Goal: Task Accomplishment & Management: Manage account settings

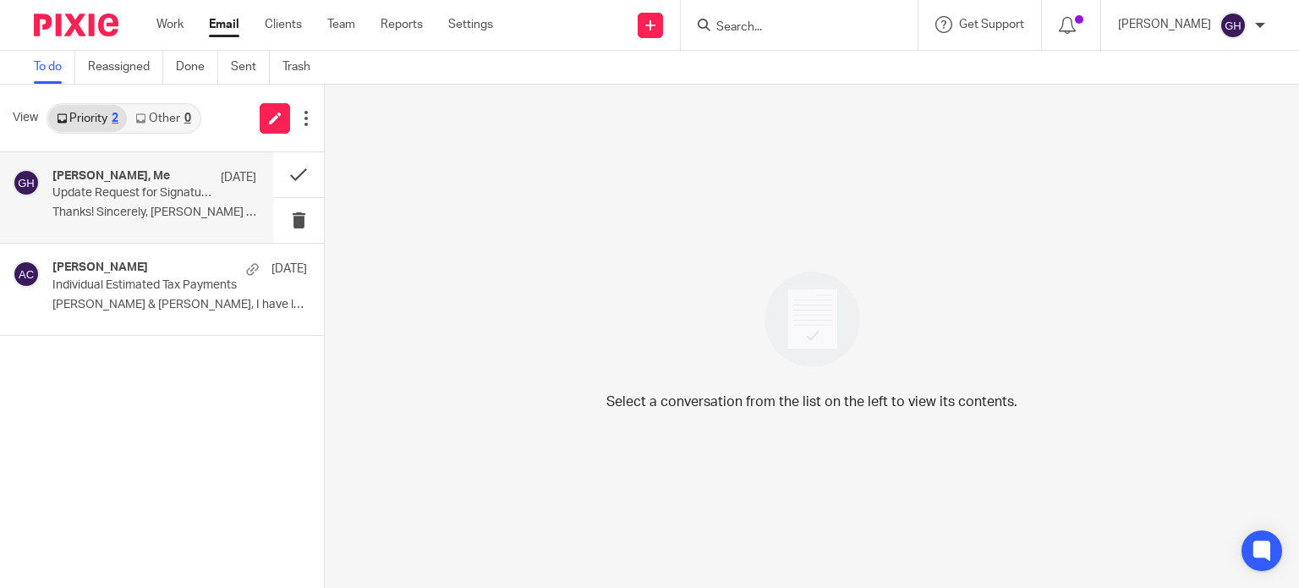
click at [127, 172] on h4 "Amy Corfixsen, Me" at bounding box center [111, 176] width 118 height 14
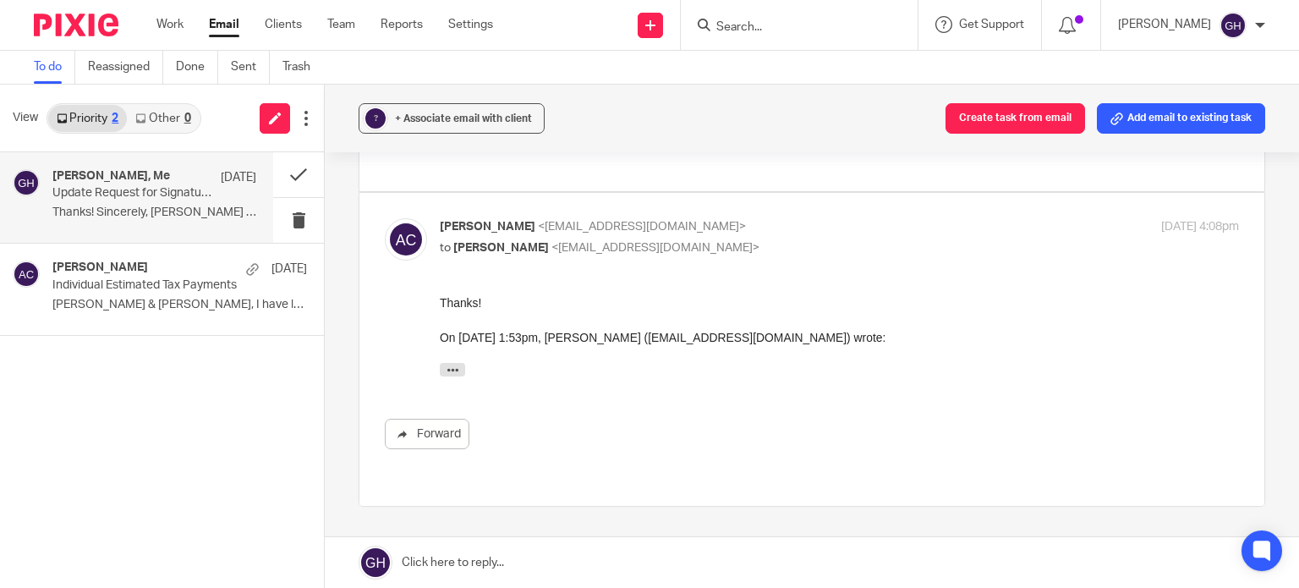
scroll to position [190, 0]
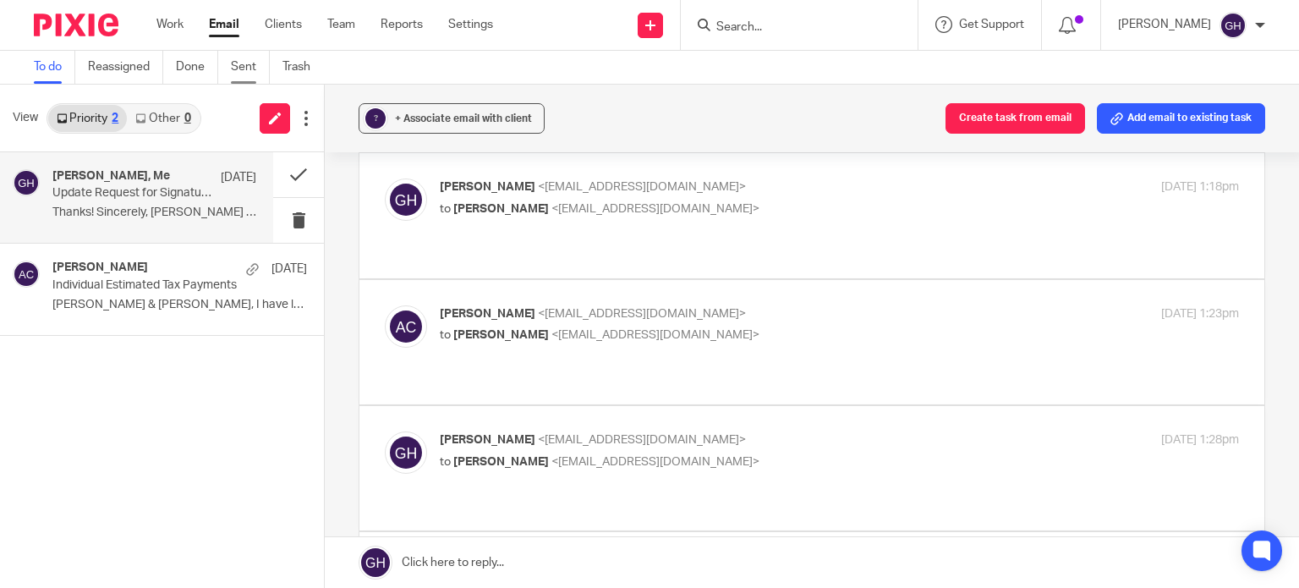
click at [248, 70] on link "Sent" at bounding box center [250, 67] width 39 height 33
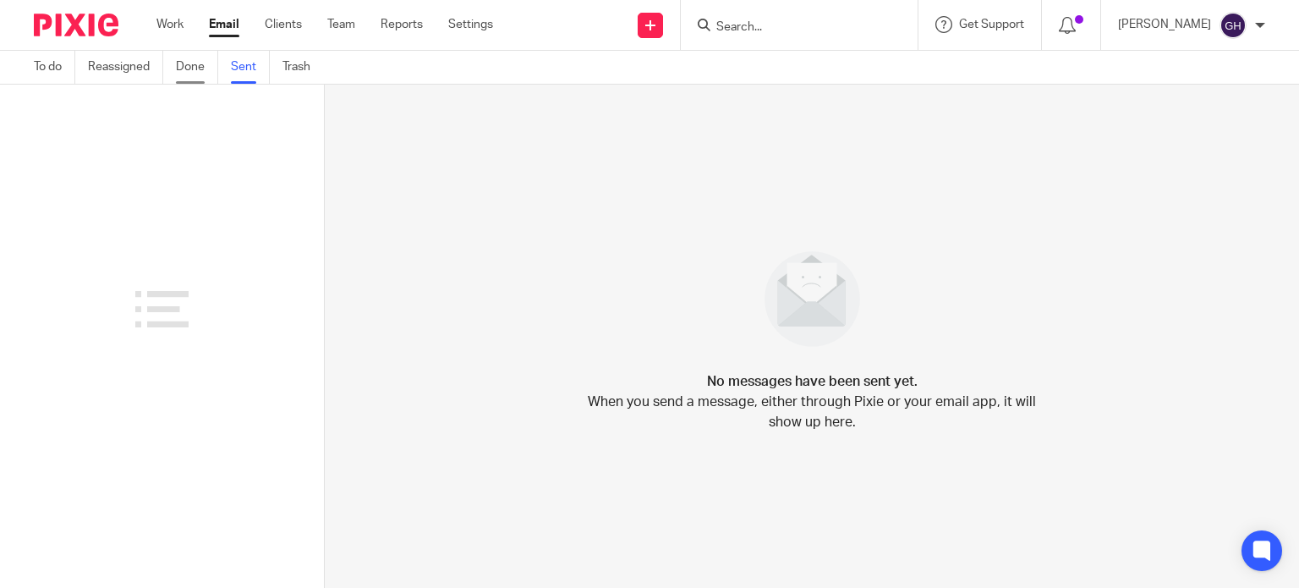
click at [191, 63] on link "Done" at bounding box center [197, 67] width 42 height 33
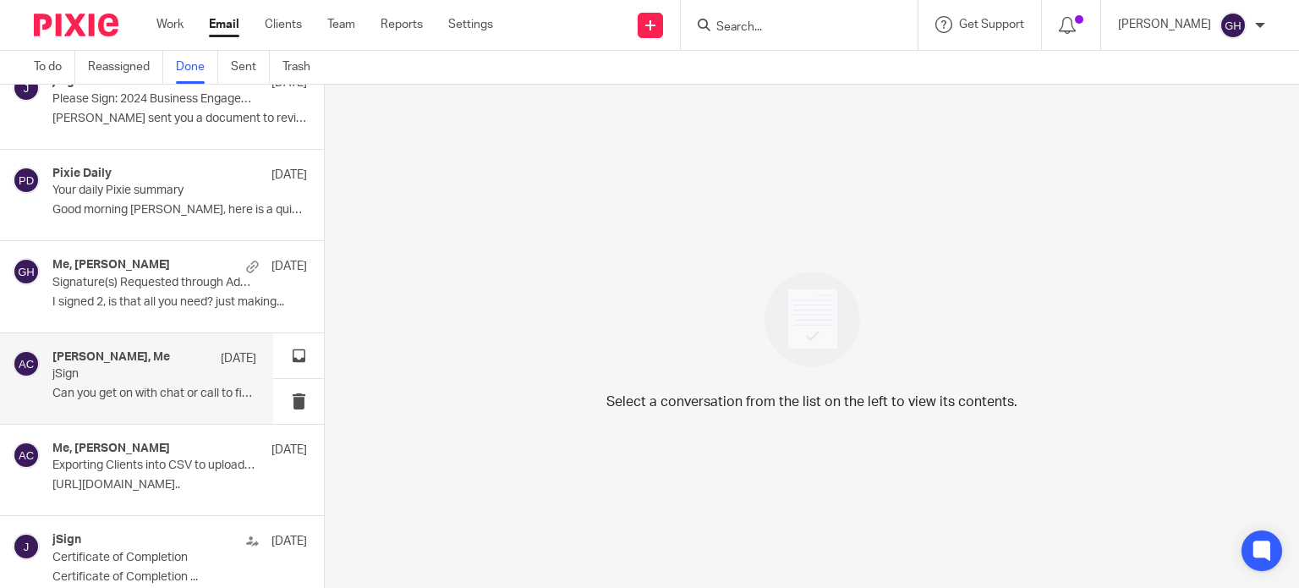
scroll to position [423, 0]
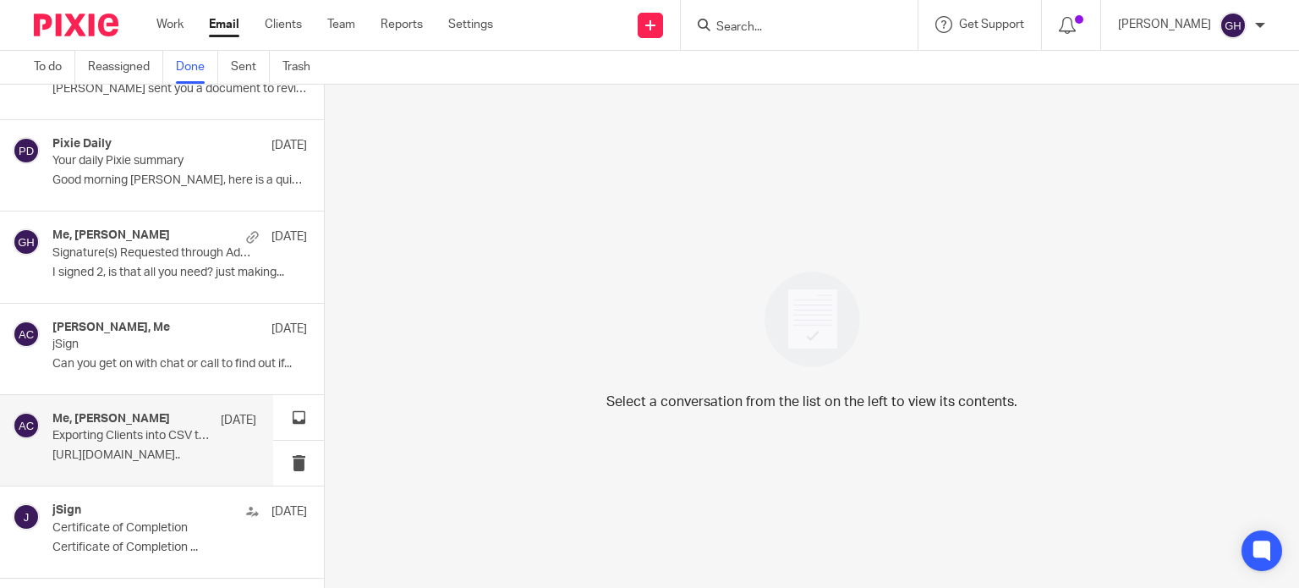
click at [155, 435] on p "Exporting Clients into CSV to upload into jSign" at bounding box center [133, 436] width 163 height 14
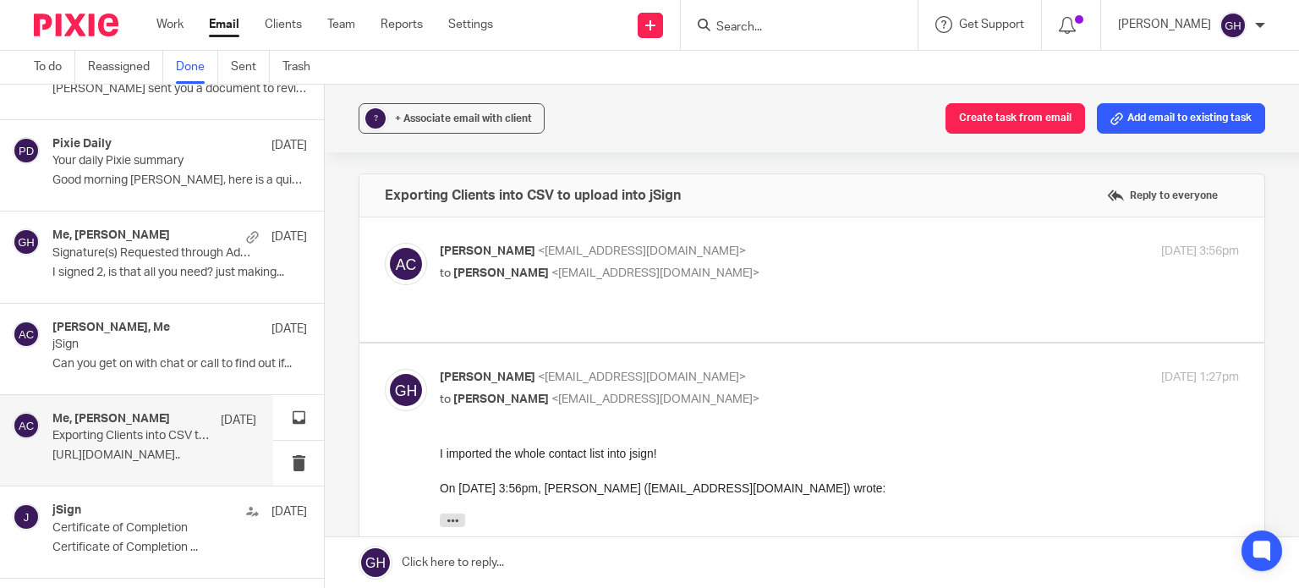
scroll to position [0, 0]
click at [688, 398] on div "Gabby Hallatschek <gabby@amylcpa.com> to Amy Corfixsen <amylcpa@gmail.com> Aug …" at bounding box center [812, 500] width 854 height 262
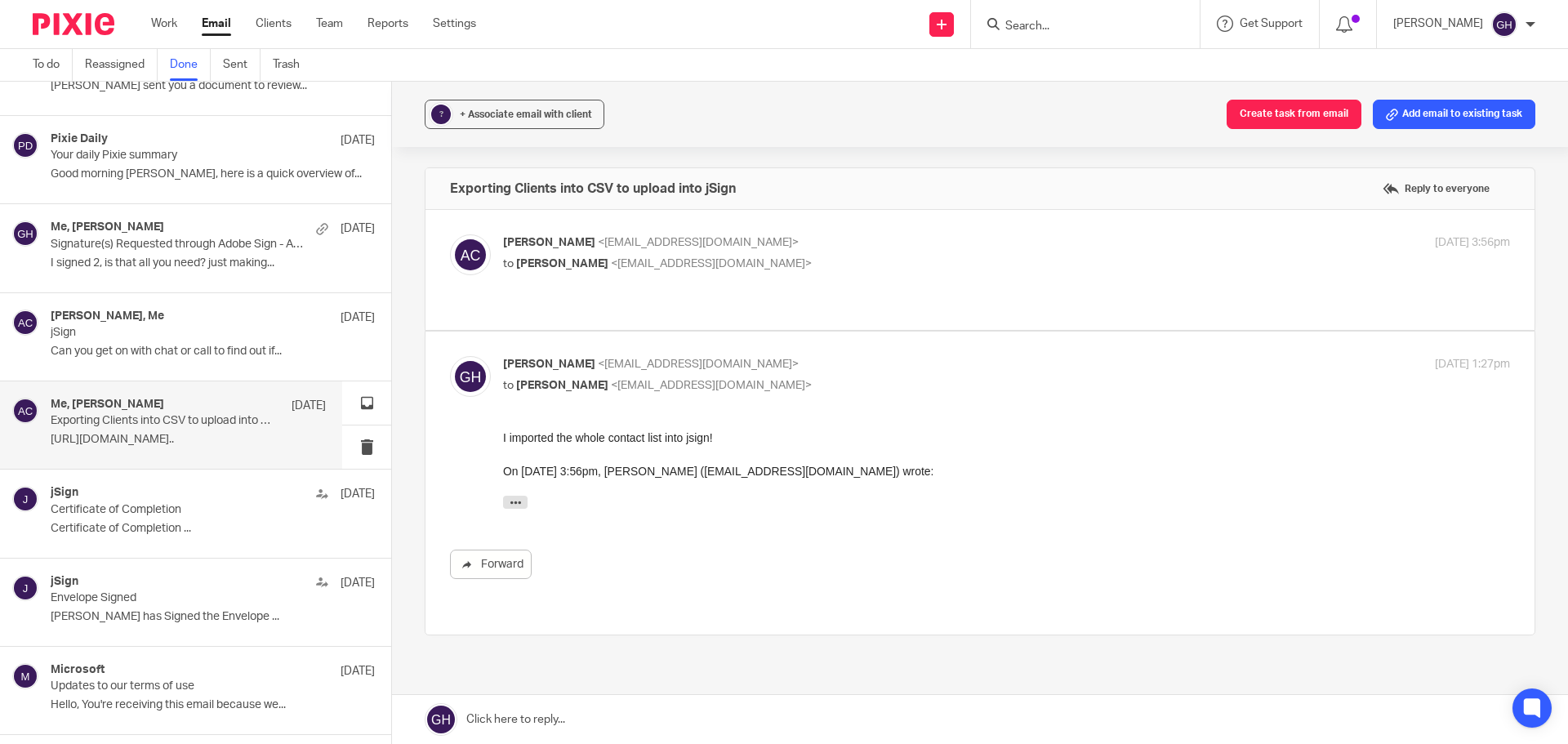
scroll to position [409, 0]
click at [225, 169] on p "Good morning Gabby, here is a quick overview of..." at bounding box center [187, 174] width 275 height 14
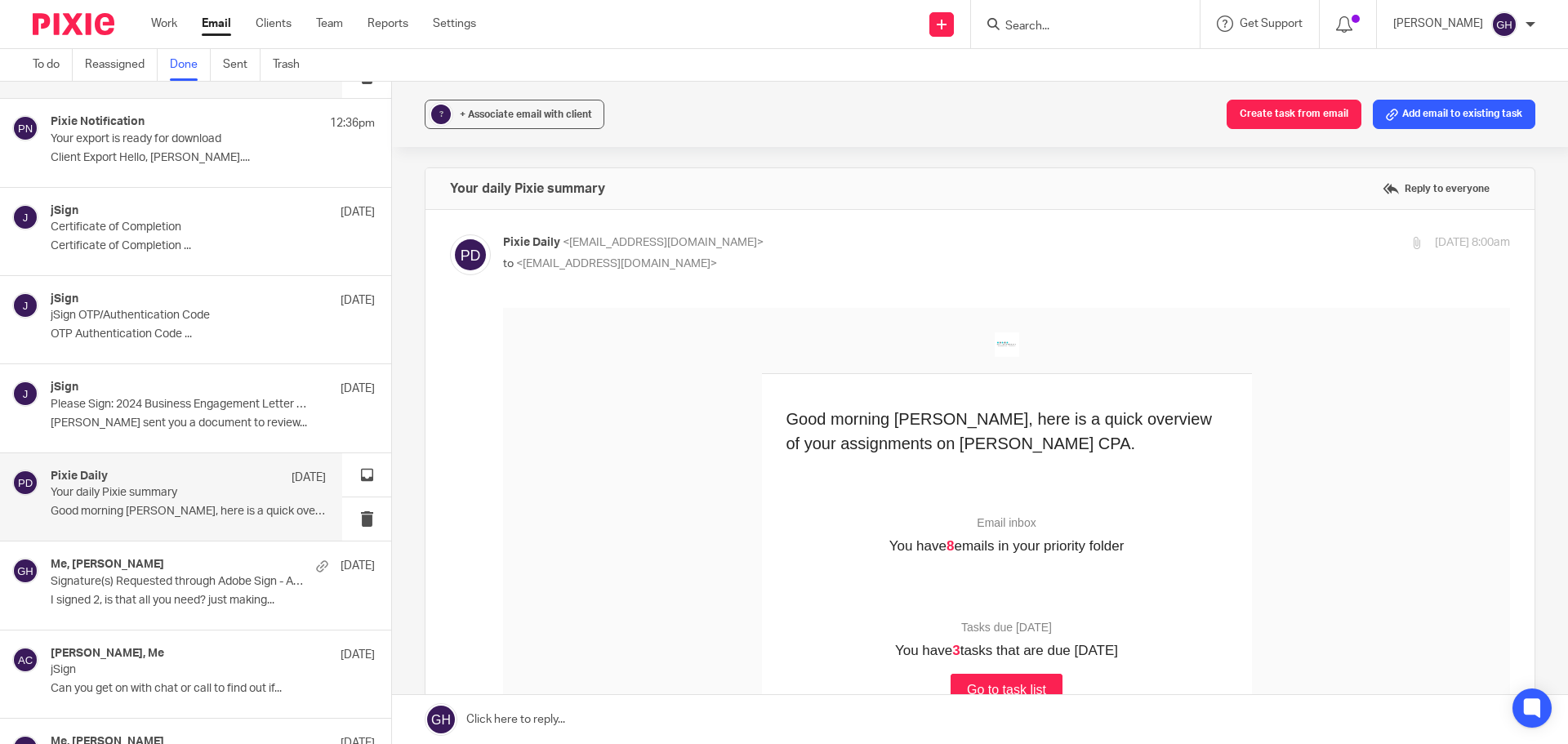
scroll to position [0, 0]
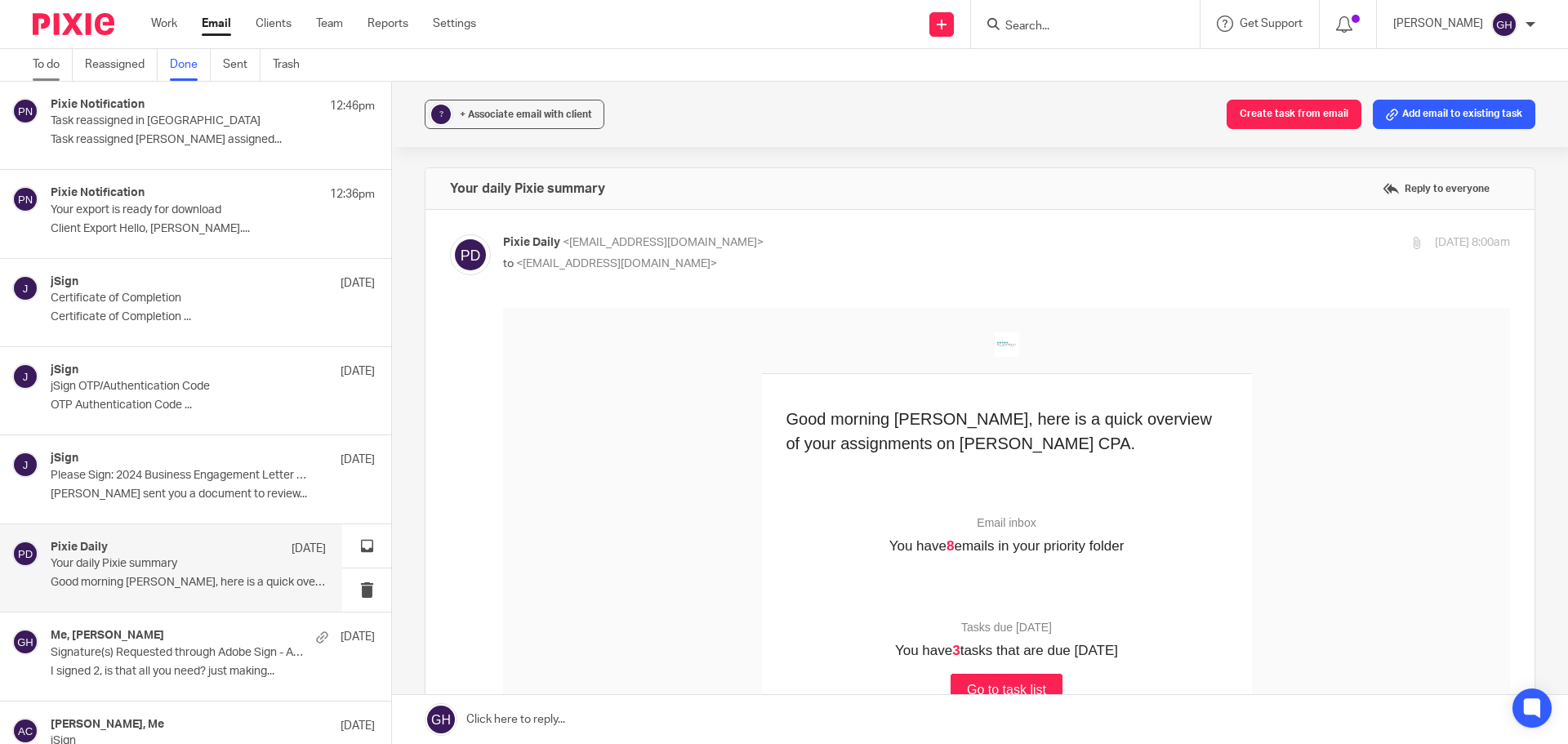
click at [40, 69] on link "To do" at bounding box center [52, 65] width 40 height 32
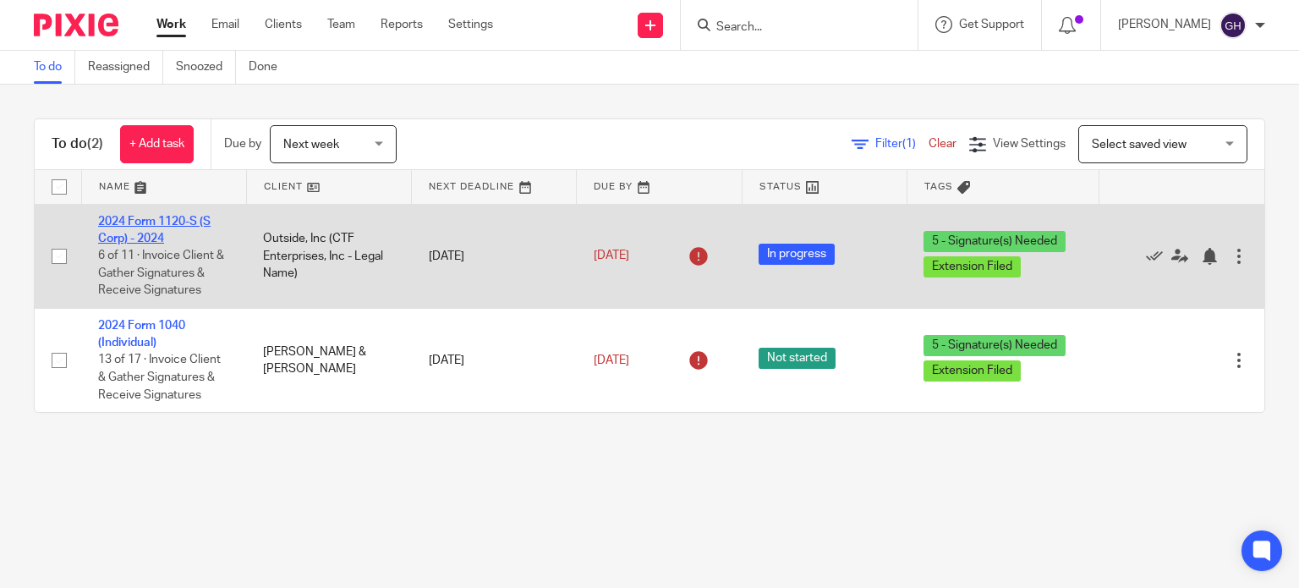
click at [148, 238] on link "2024 Form 1120-S (S Corp) - 2024" at bounding box center [154, 230] width 112 height 29
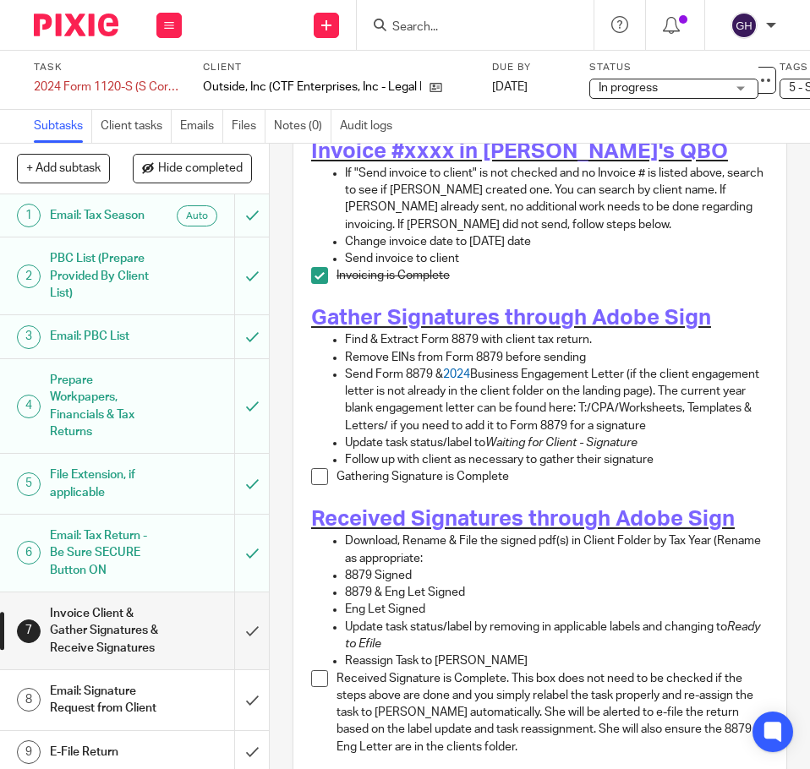
scroll to position [169, 0]
click at [302, 124] on link "Notes (0)" at bounding box center [302, 126] width 57 height 33
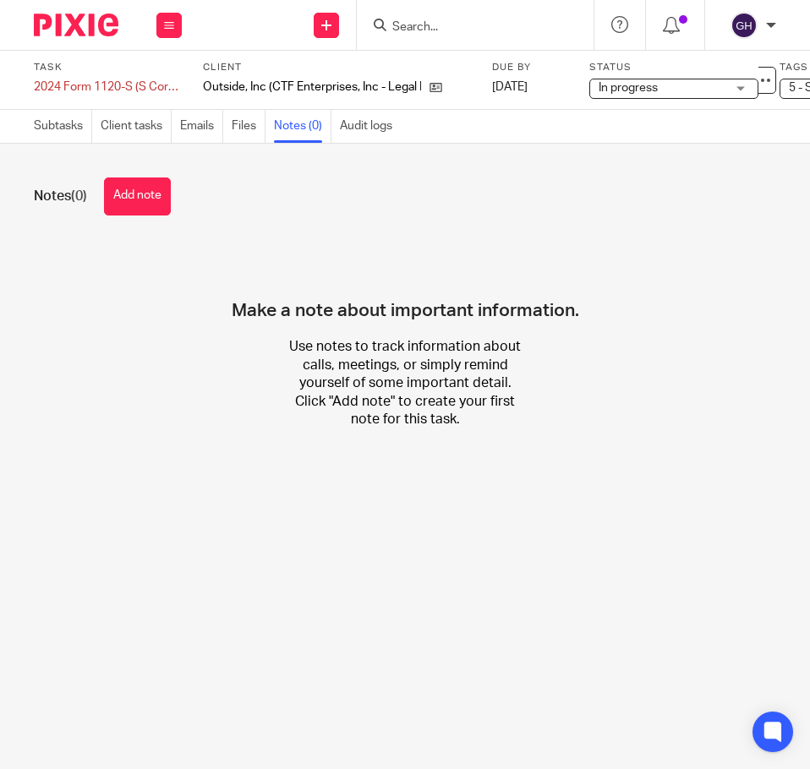
click at [41, 131] on link "Subtasks" at bounding box center [63, 126] width 58 height 33
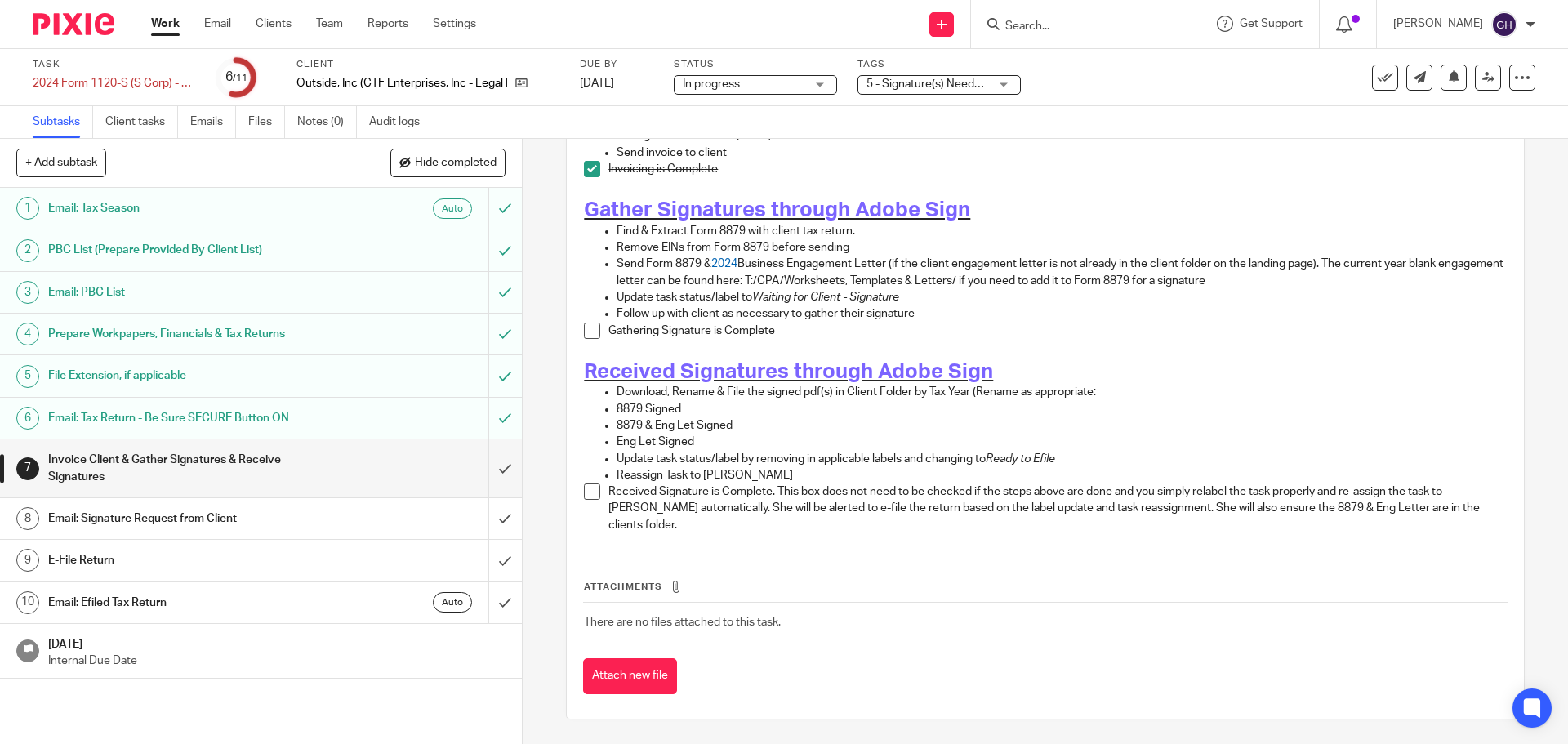
scroll to position [202, 0]
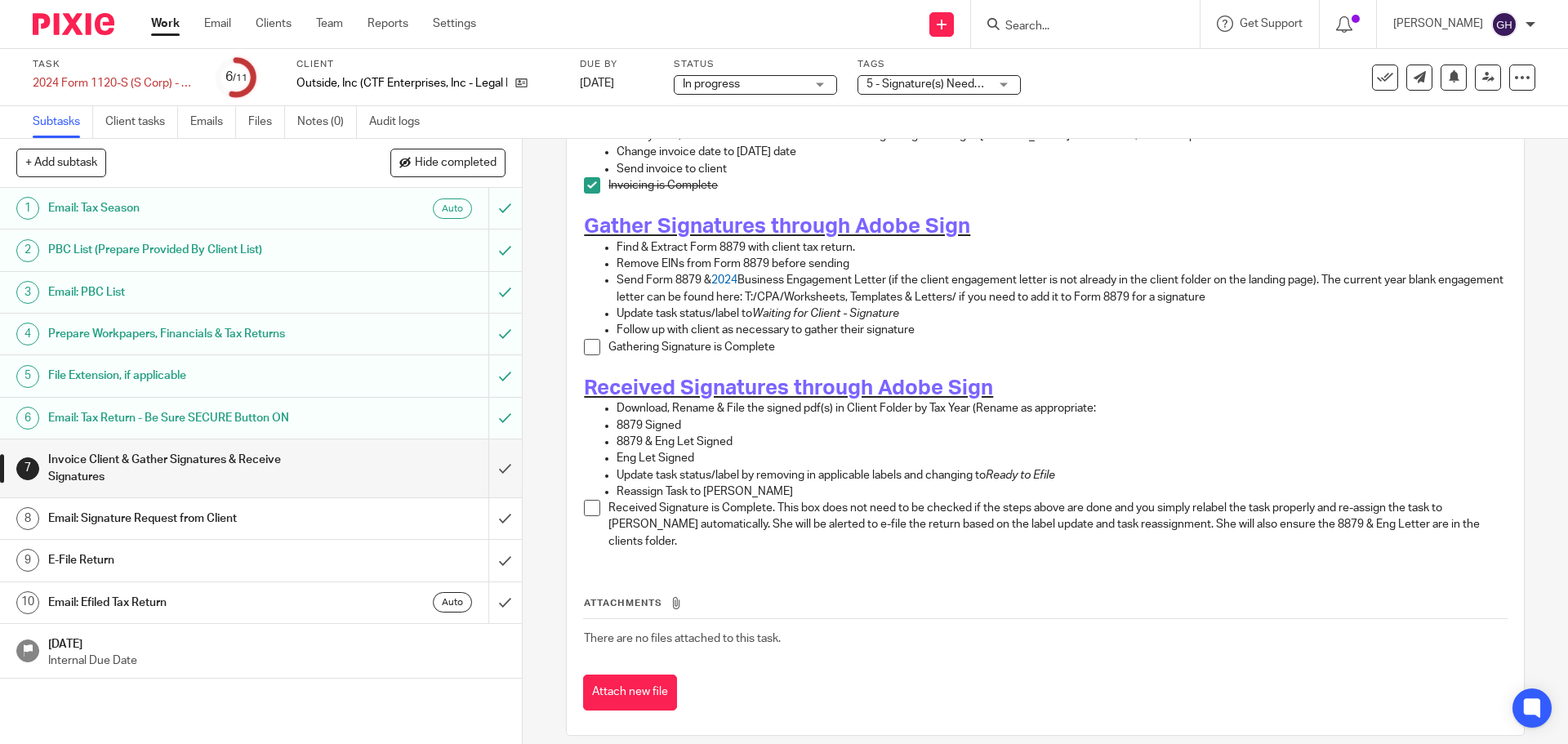
click at [164, 18] on link "Work" at bounding box center [165, 23] width 29 height 16
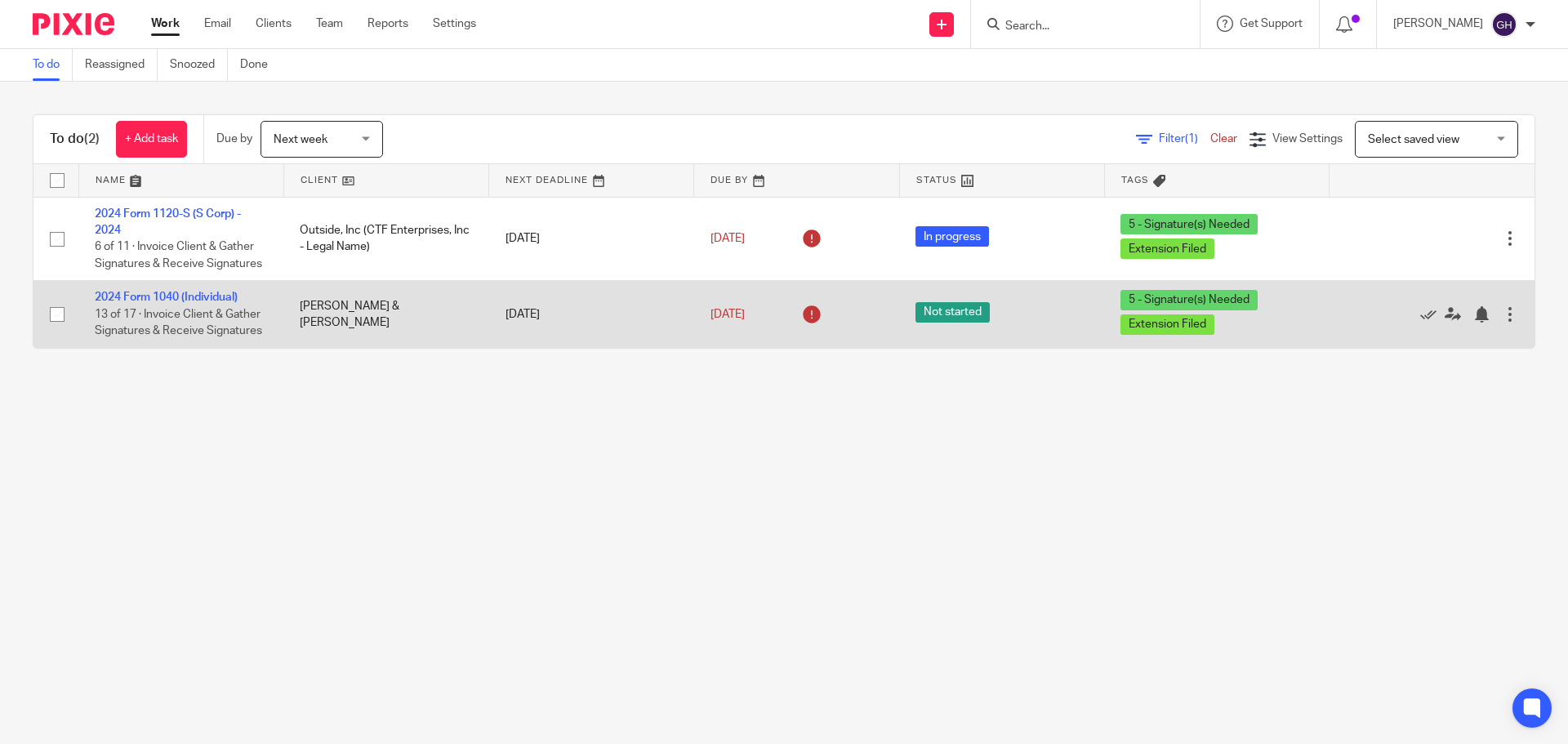
click at [309, 315] on td "[PERSON_NAME] & [PERSON_NAME]" at bounding box center [385, 314] width 205 height 67
click at [219, 294] on link "2024 Form 1040 (Individual)" at bounding box center [166, 298] width 143 height 12
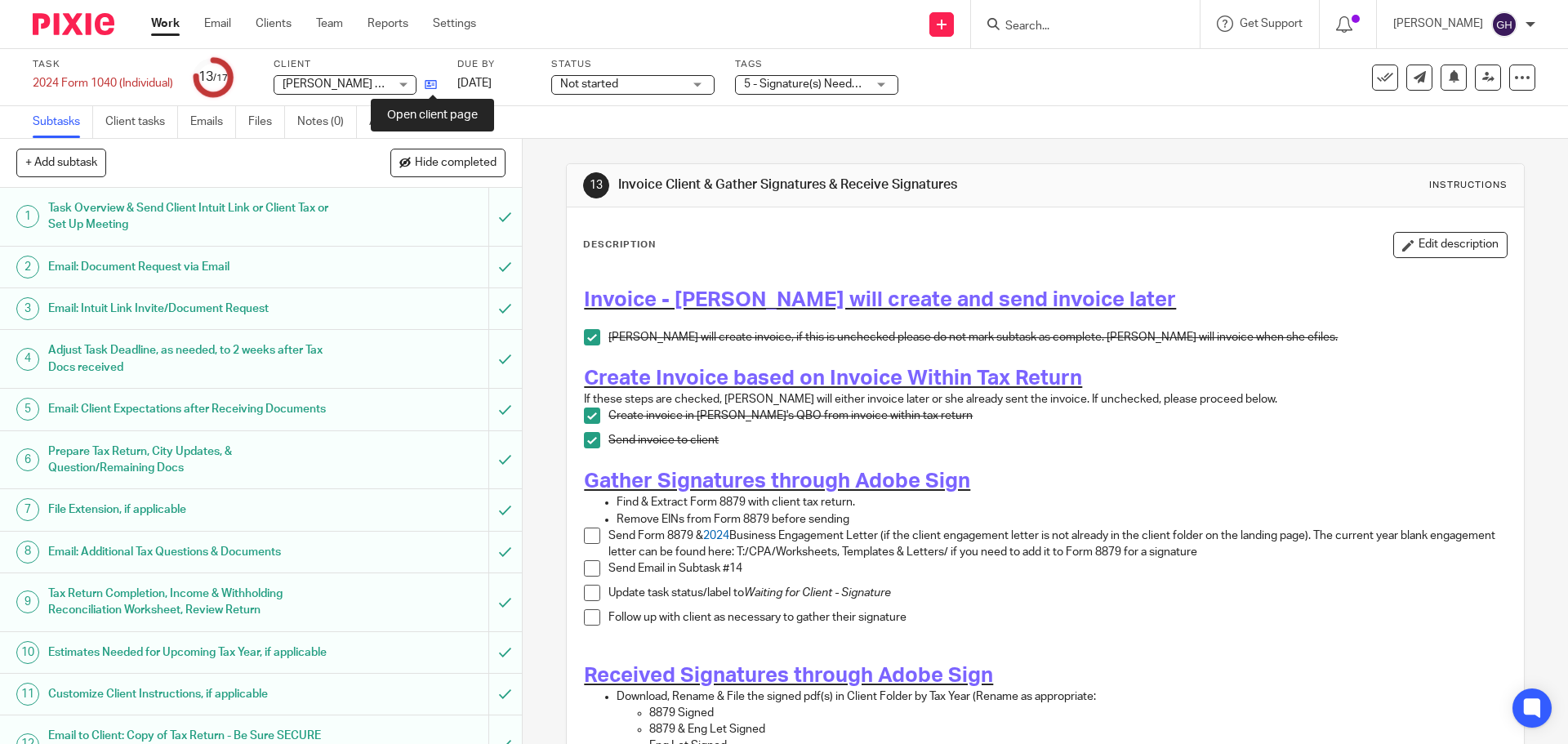
click at [434, 87] on icon at bounding box center [431, 84] width 13 height 13
click at [762, 83] on span "5 - Signature(s) Needed + 1" at bounding box center [813, 84] width 139 height 12
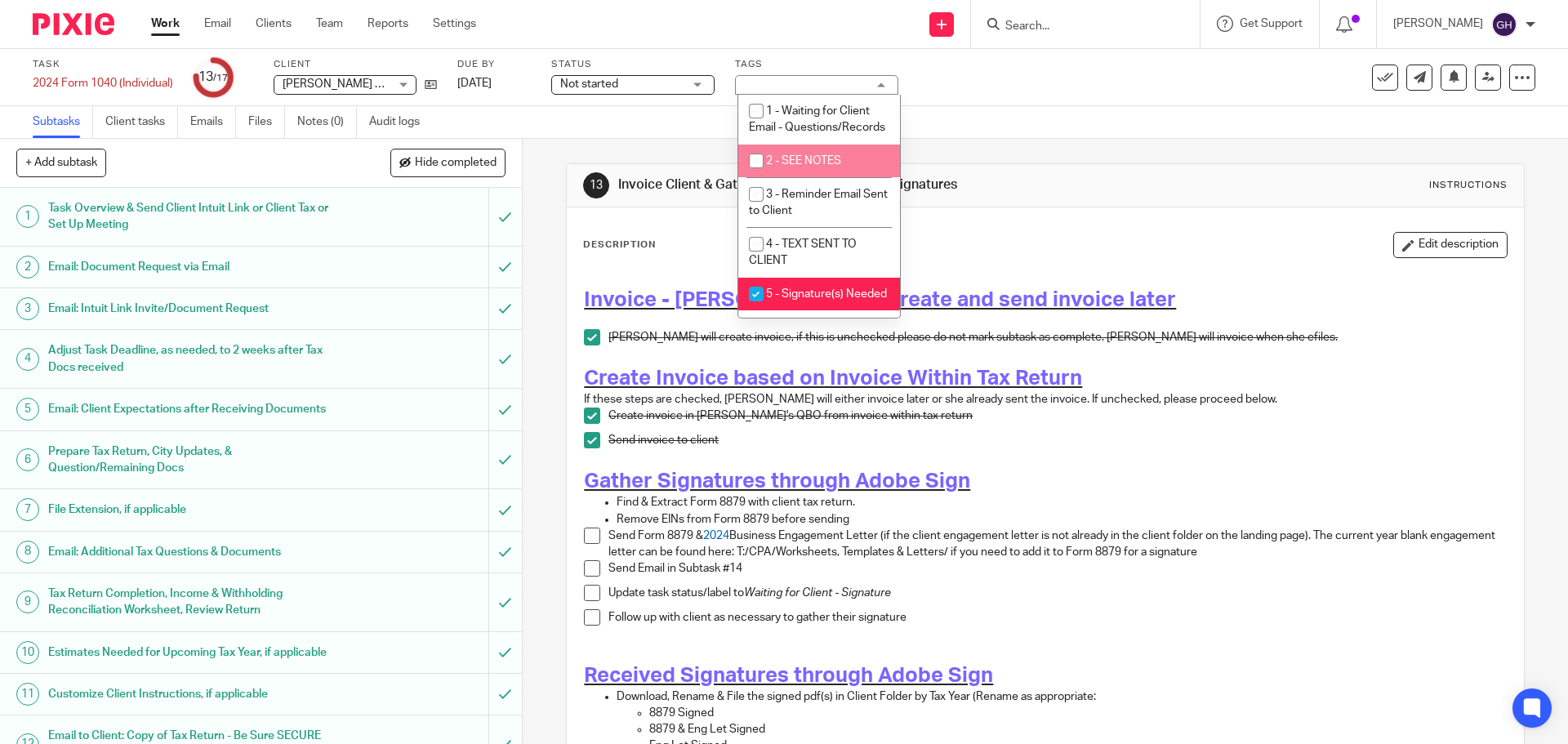
scroll to position [82, 0]
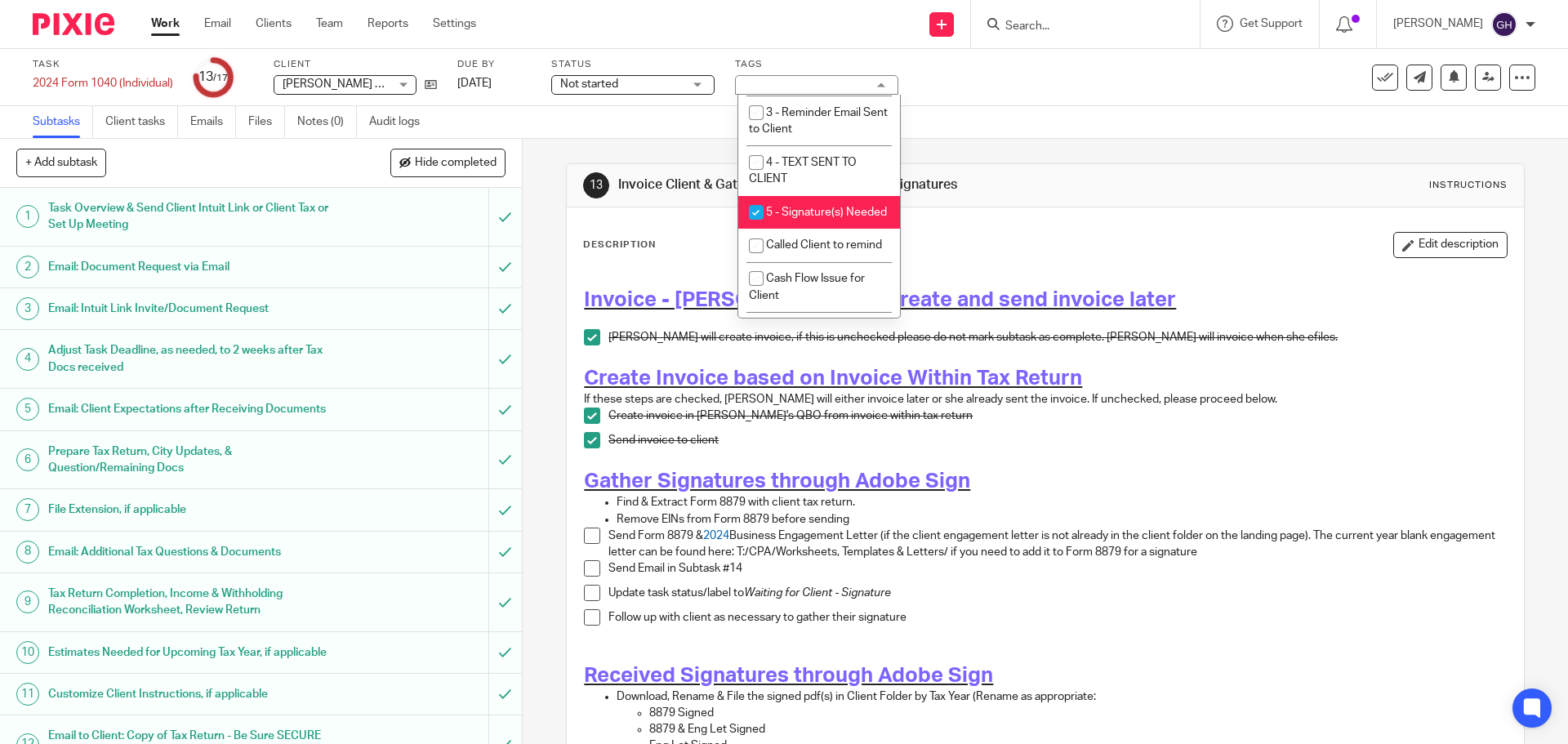
click at [750, 228] on input "checkbox" at bounding box center [756, 213] width 31 height 31
checkbox input "false"
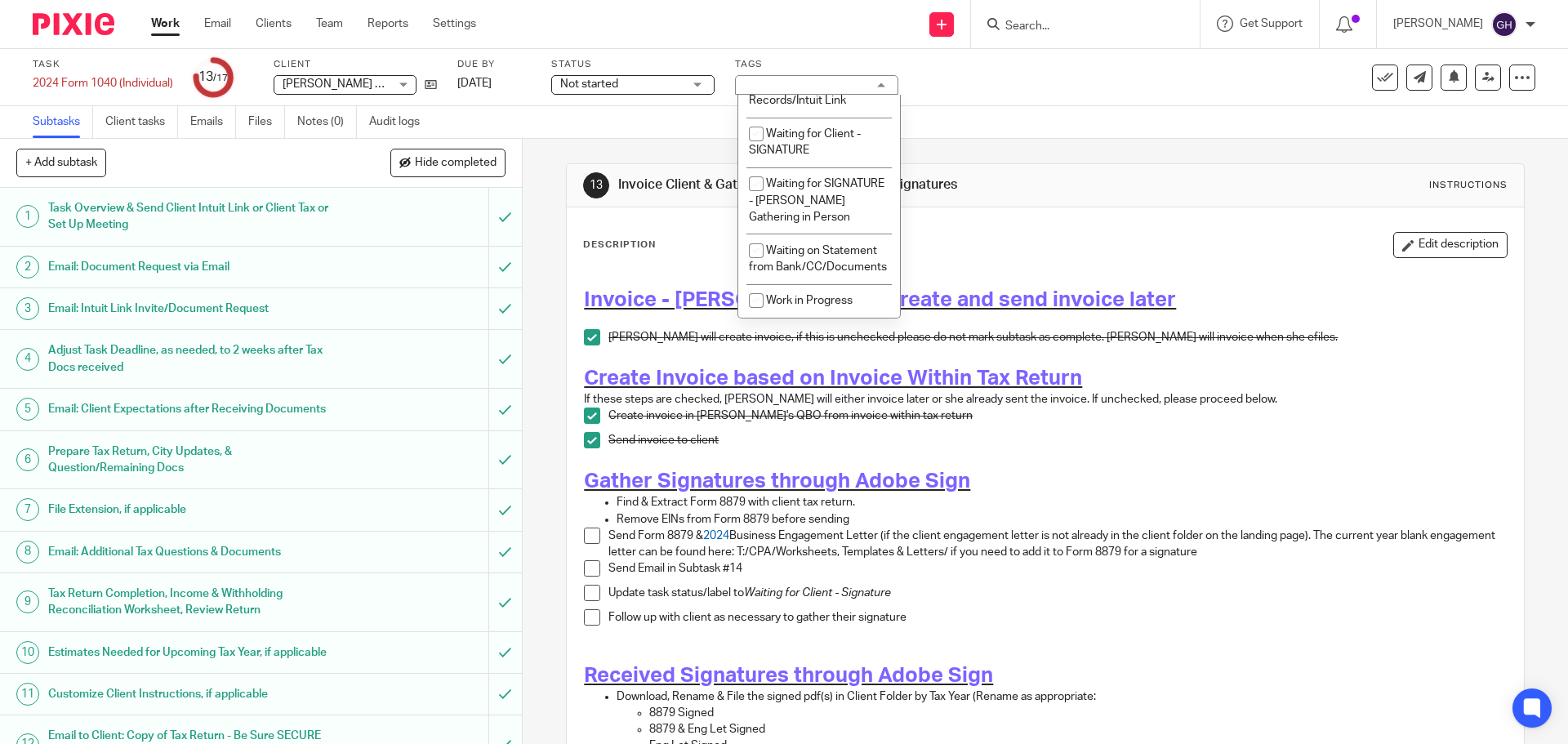
scroll to position [1552, 0]
click at [803, 164] on li "Waiting for Client - SIGNATURE" at bounding box center [818, 143] width 161 height 50
checkbox input "true"
click at [945, 220] on div "Description Edit description Invoice - Amy will create and send invoice later A…" at bounding box center [1045, 615] width 956 height 816
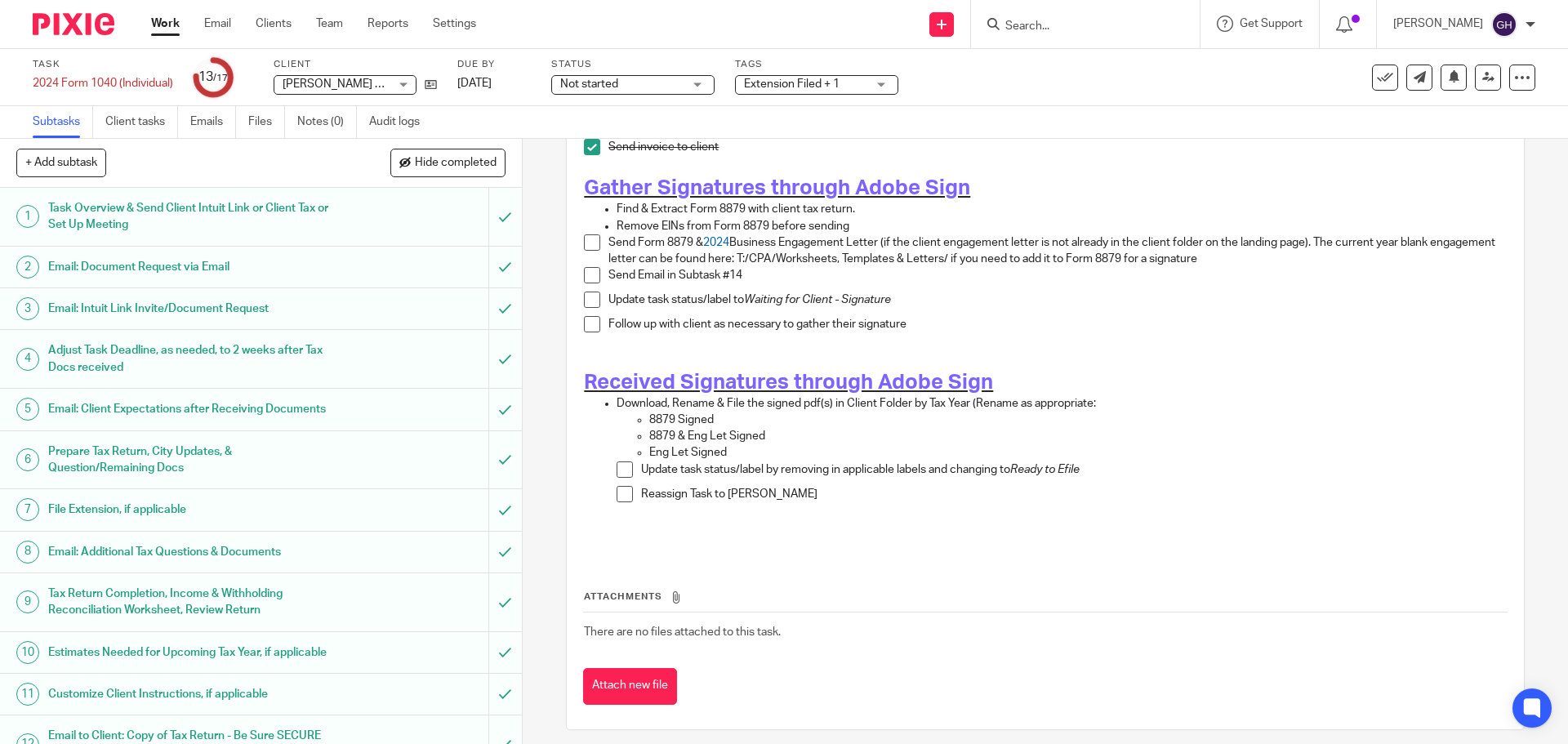
scroll to position [304, 0]
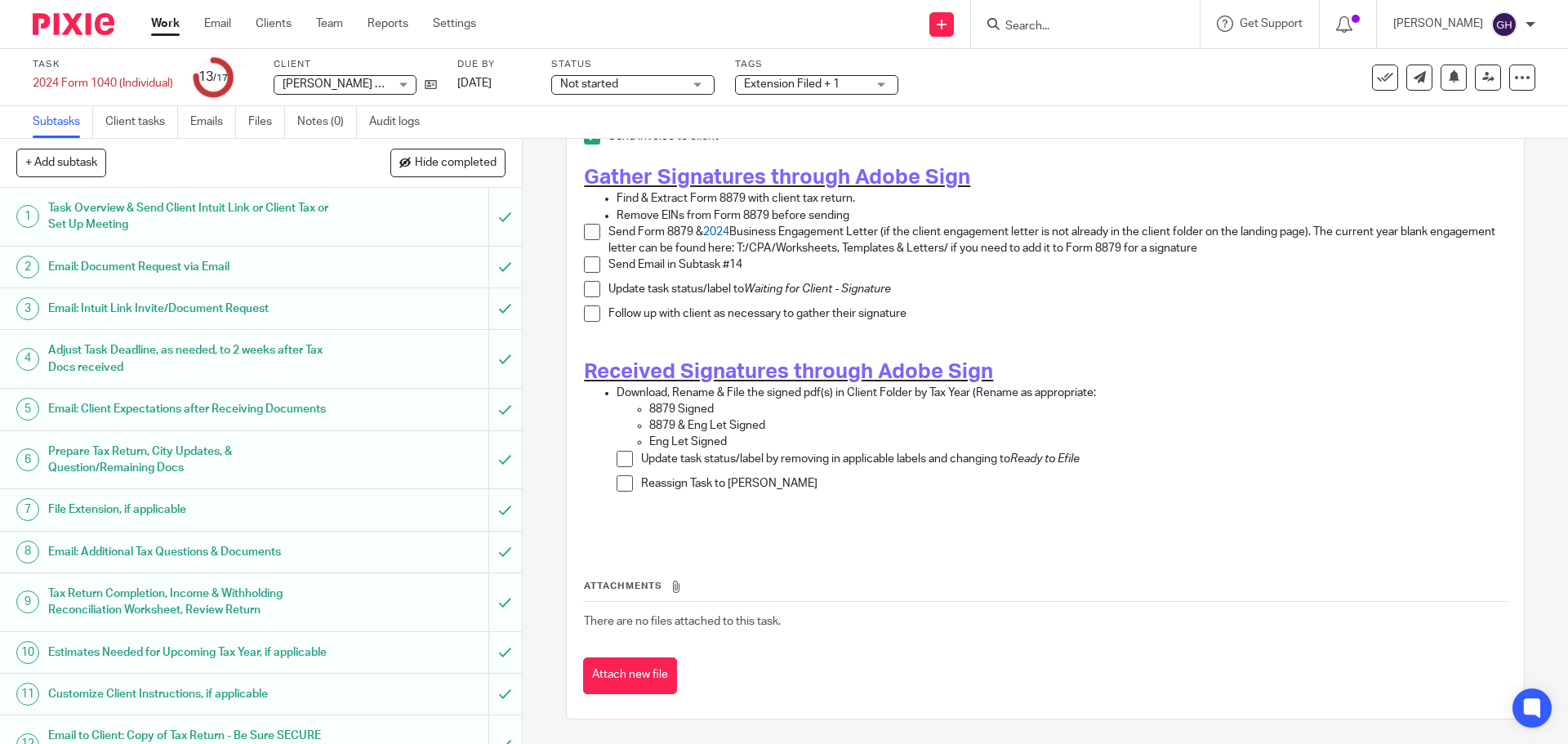
click at [586, 235] on span at bounding box center [592, 232] width 16 height 16
click at [589, 289] on span at bounding box center [592, 289] width 16 height 16
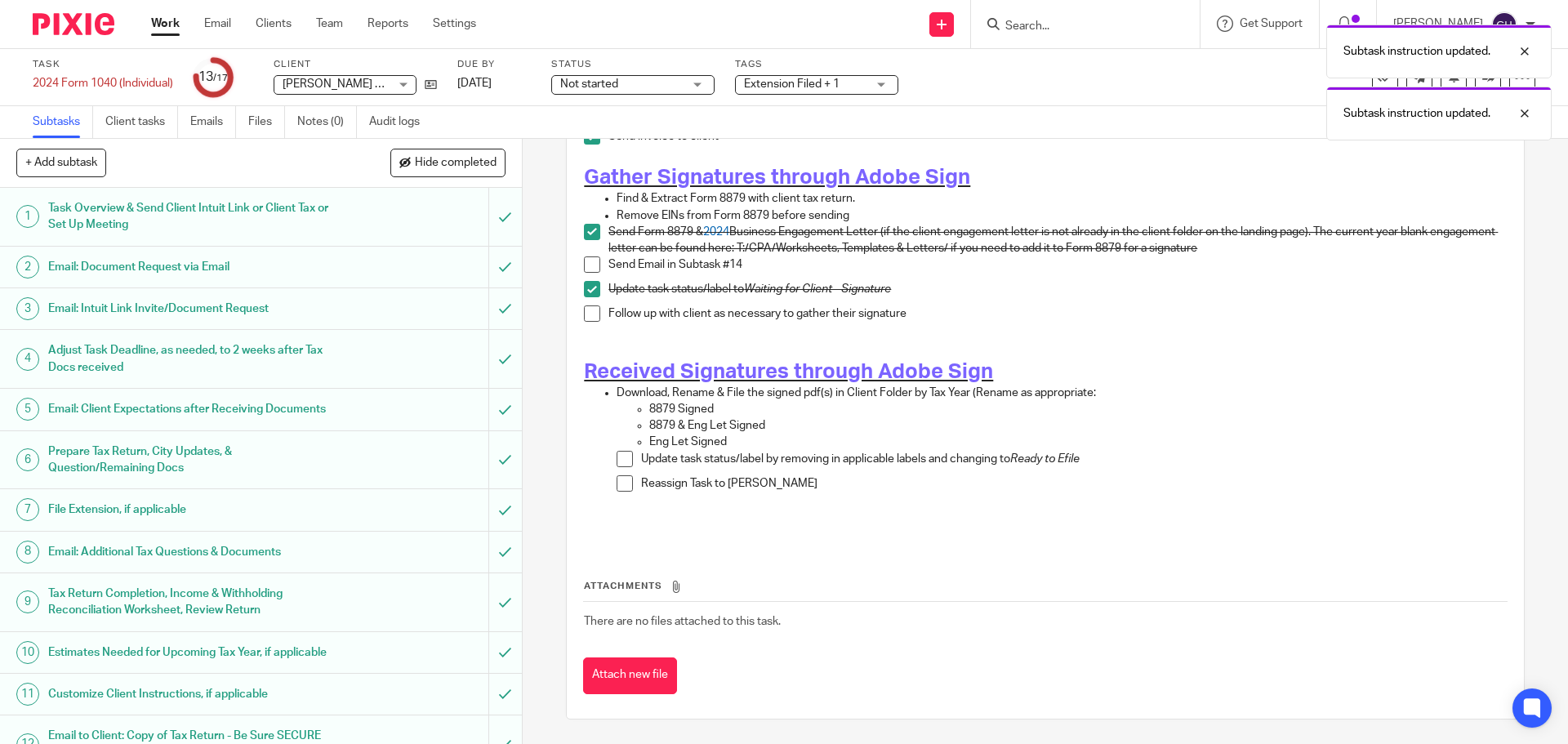
click at [584, 260] on span at bounding box center [592, 264] width 16 height 16
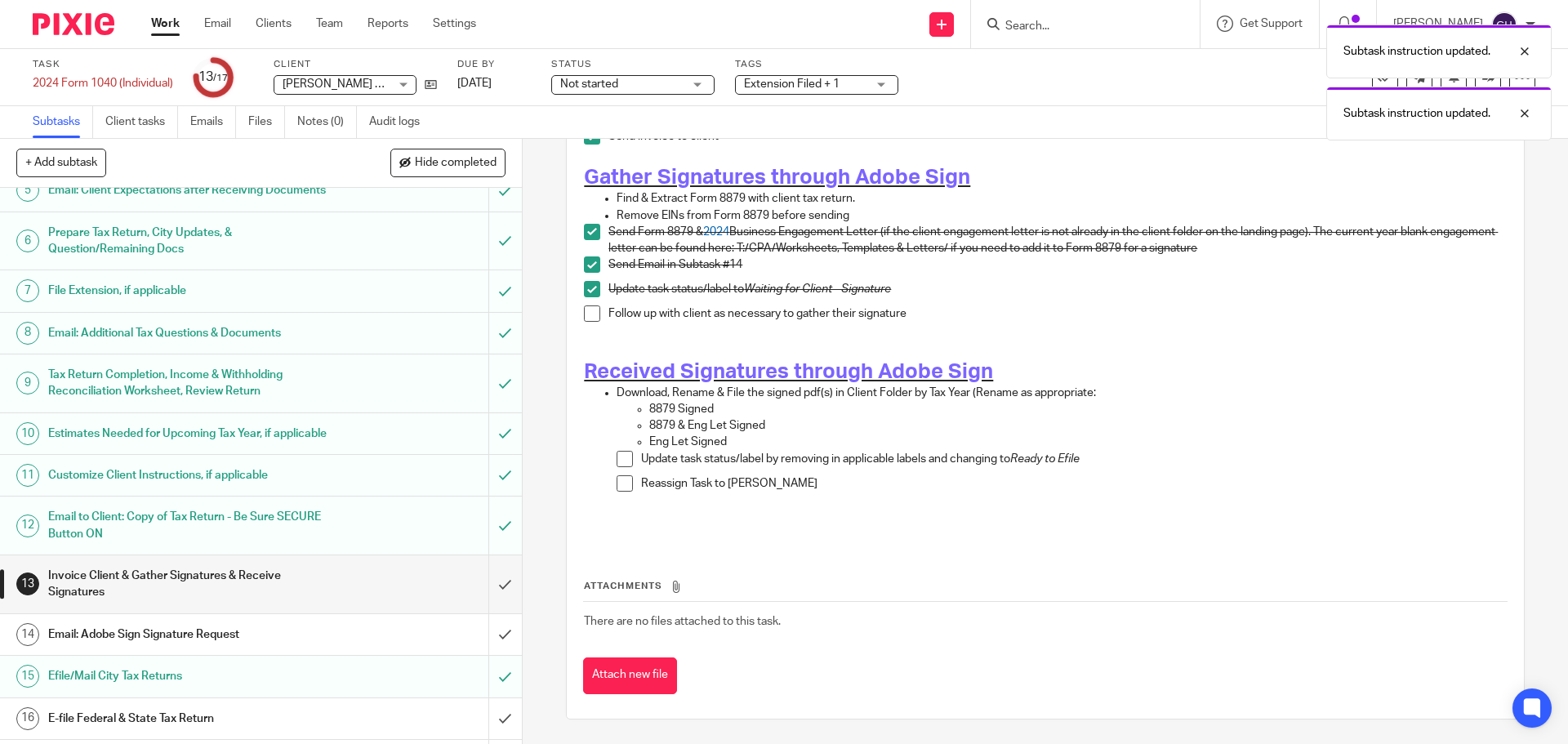
scroll to position [290, 0]
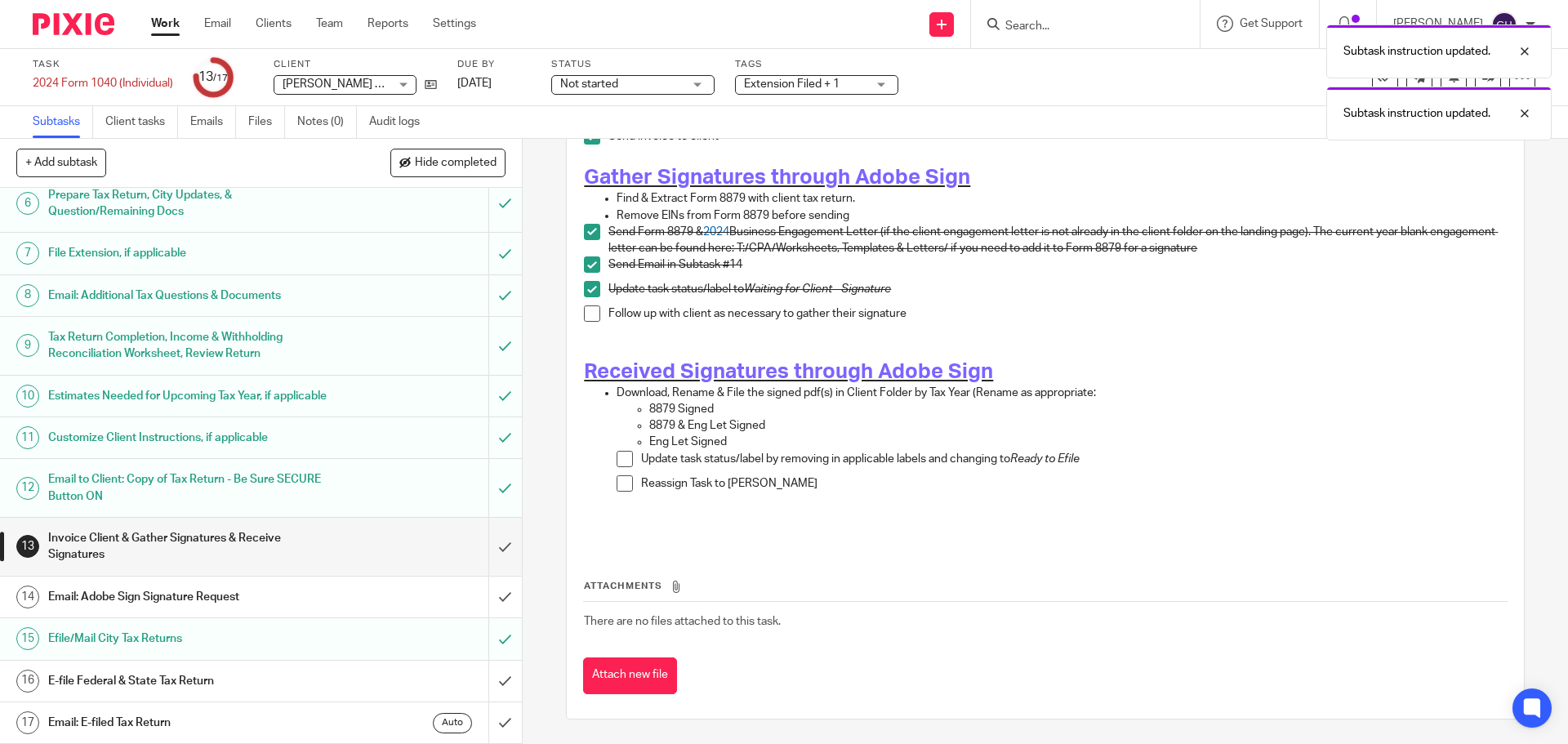
click at [412, 600] on div "Email: Adobe Sign Signature Request" at bounding box center [260, 596] width 424 height 24
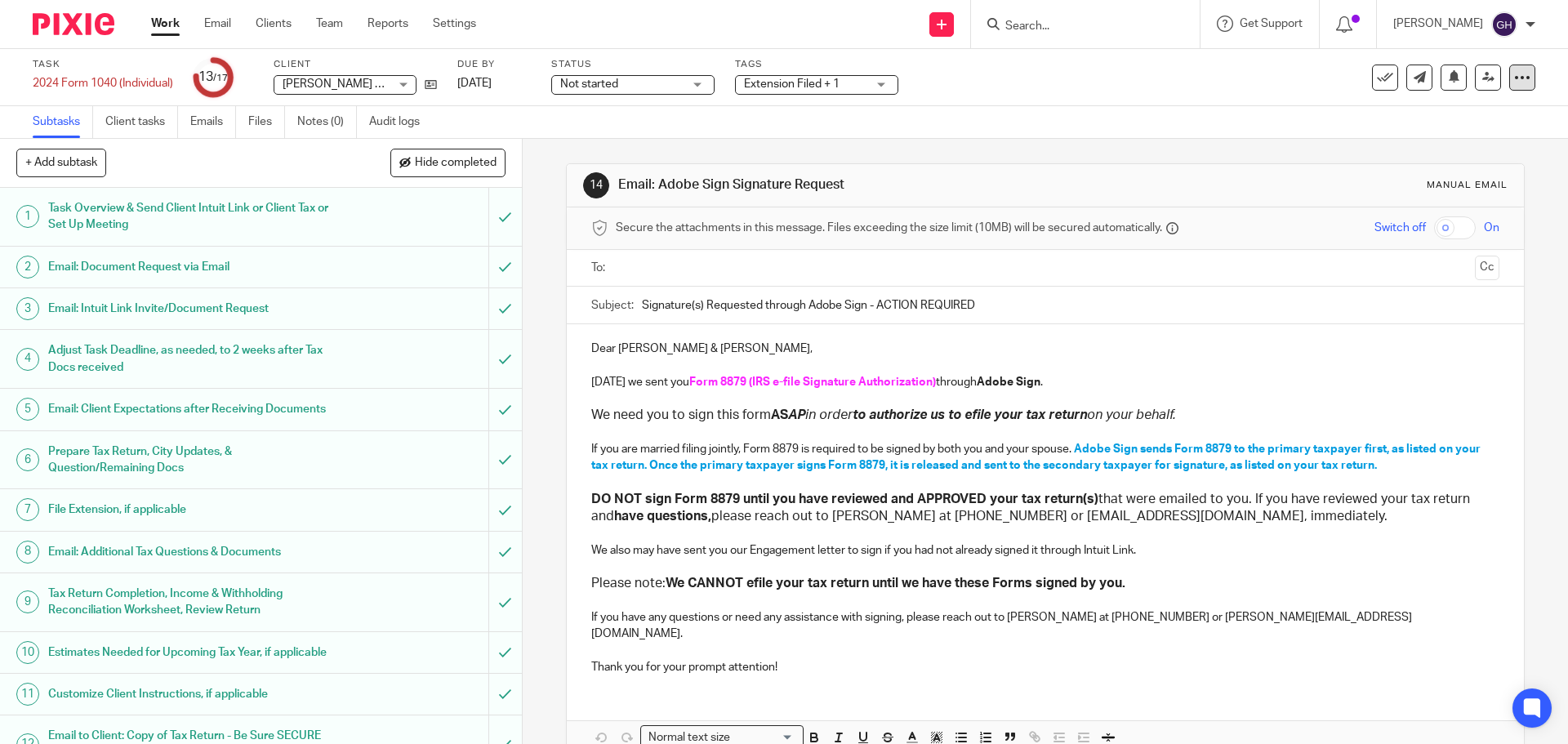
click at [1515, 75] on icon at bounding box center [1523, 77] width 16 height 16
click at [1476, 120] on span "See template in use" at bounding box center [1456, 119] width 101 height 12
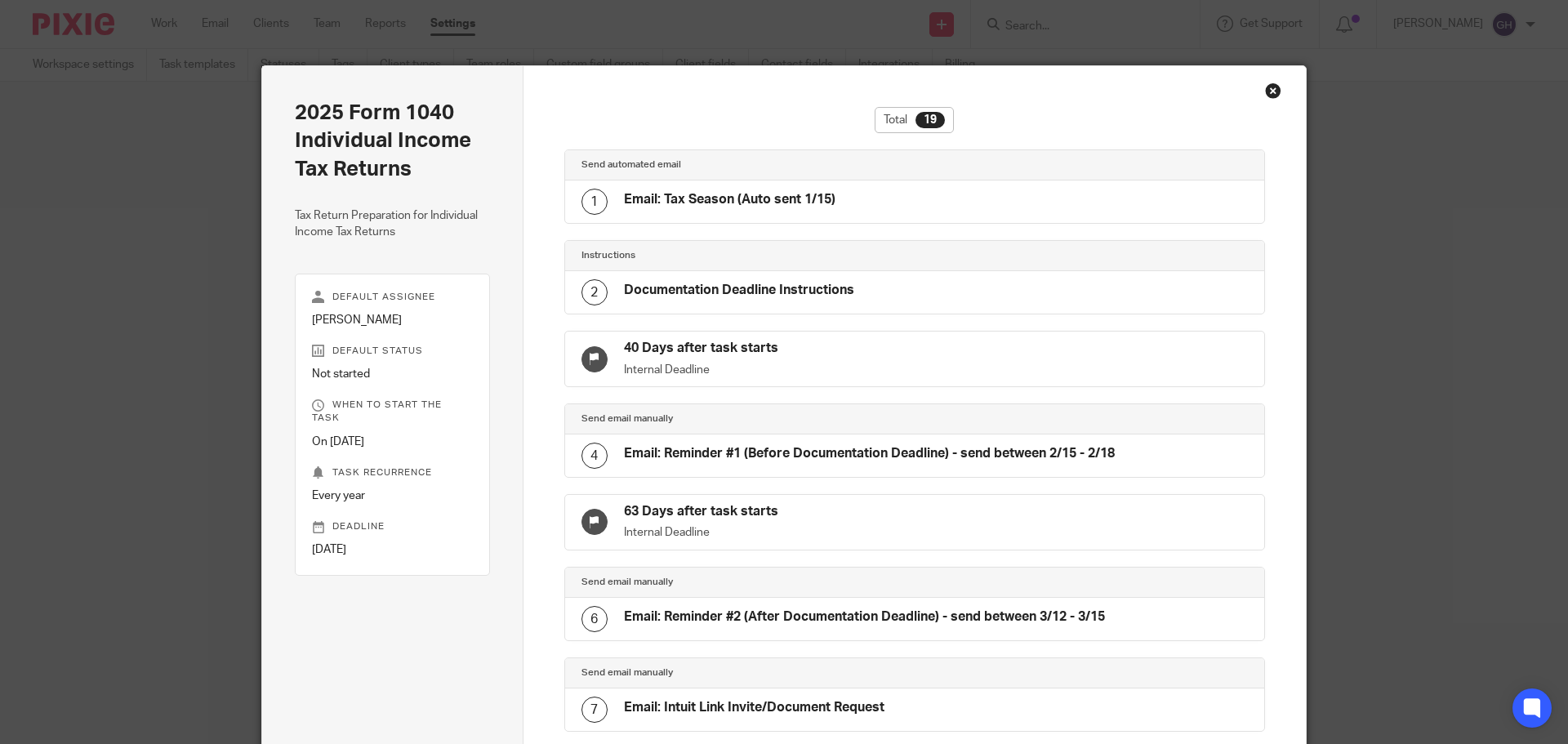
scroll to position [1241, 0]
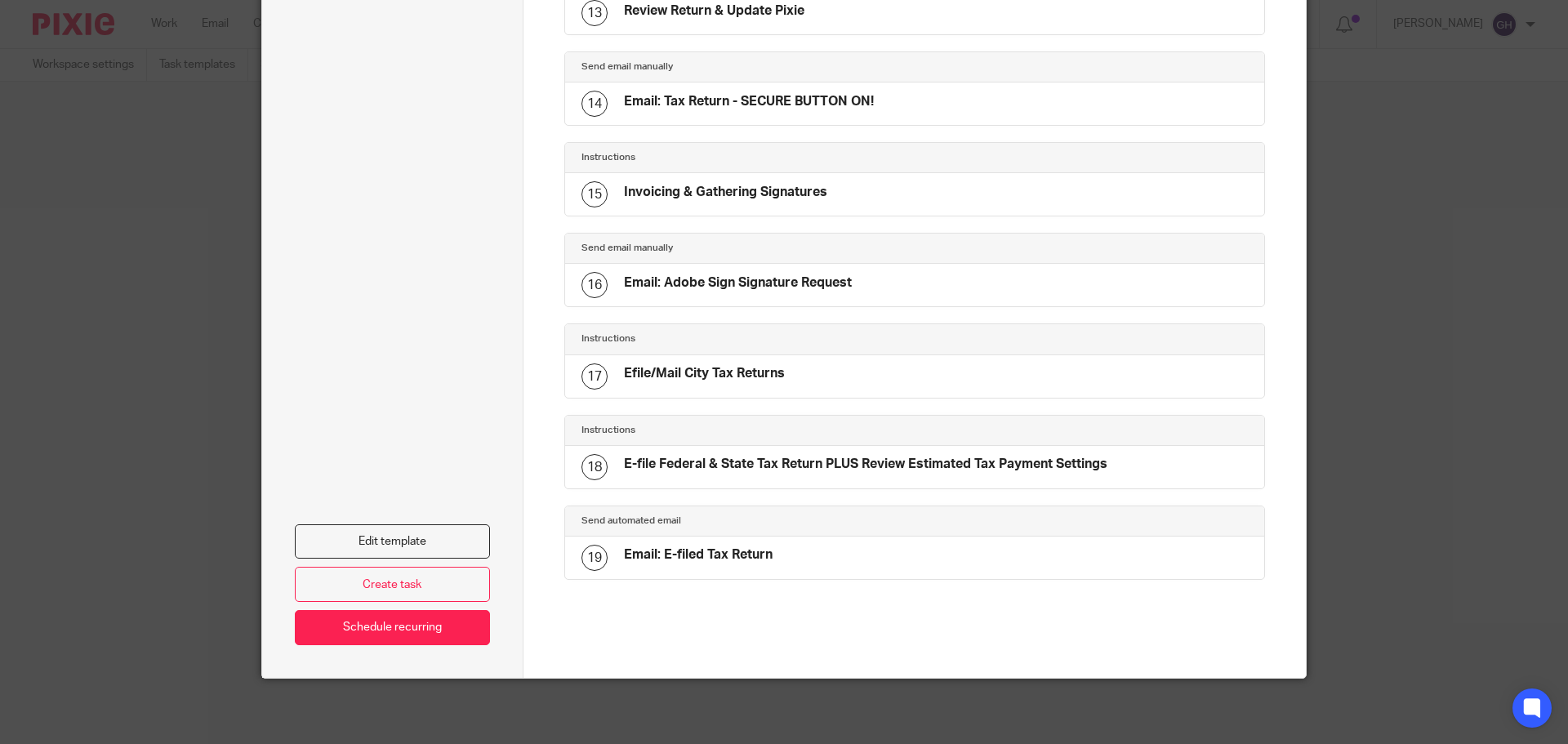
click at [705, 100] on h4 "Email: Tax Return - SECURE BUTTON ON!" at bounding box center [749, 101] width 250 height 17
click at [708, 80] on div "Send email manually" at bounding box center [915, 67] width 700 height 30
click at [700, 66] on h4 "Send email manually" at bounding box center [748, 68] width 333 height 14
click at [433, 537] on link "Edit template" at bounding box center [392, 542] width 195 height 35
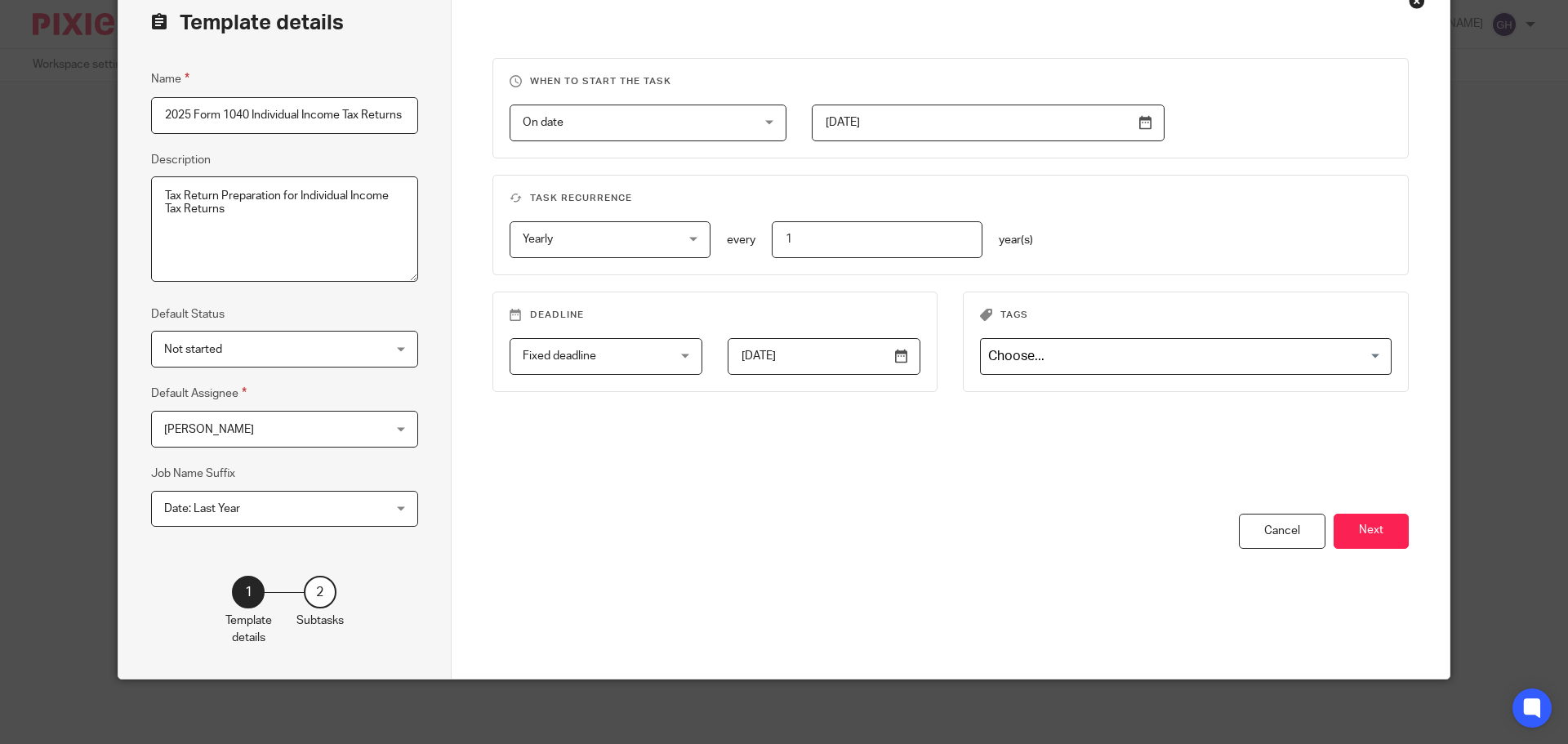
scroll to position [91, 0]
click at [1387, 529] on button "Next" at bounding box center [1372, 530] width 75 height 35
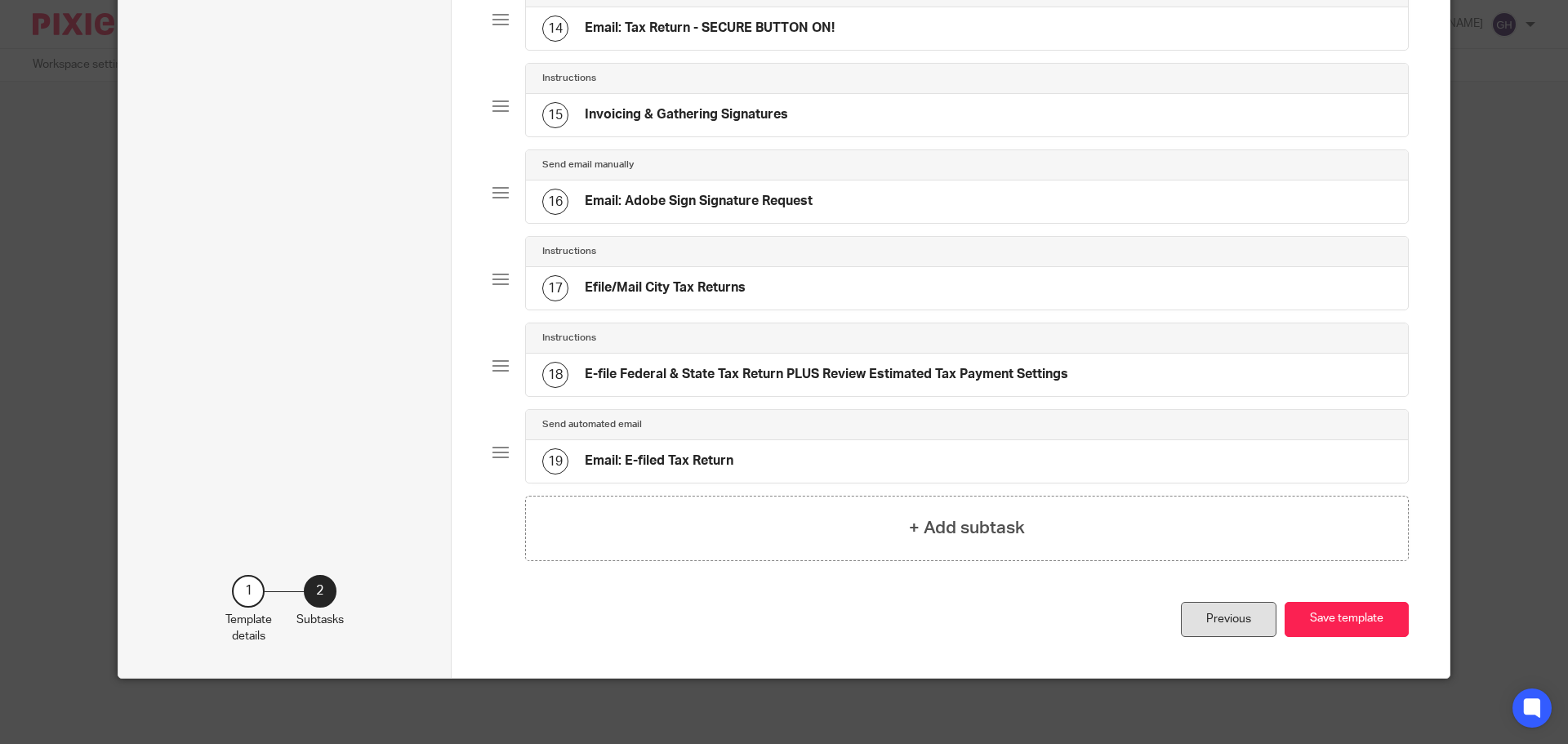
click at [1219, 616] on div "Previous" at bounding box center [1229, 619] width 96 height 35
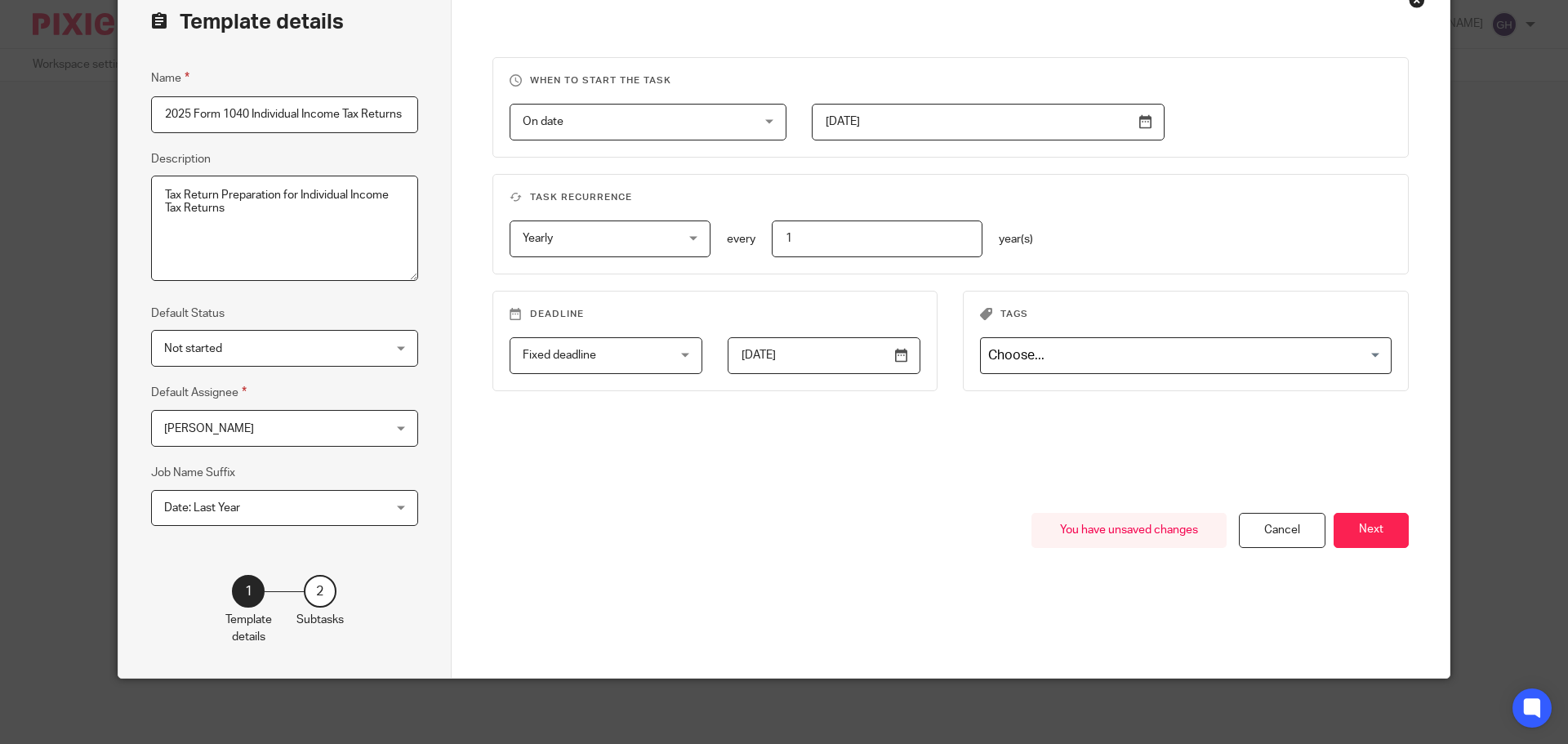
scroll to position [0, 1]
drag, startPoint x: 308, startPoint y: 117, endPoint x: 413, endPoint y: 128, distance: 105.6
click at [413, 128] on div "Template details Name 2025 Form 1040 Individual Income Tax Returns Description …" at bounding box center [285, 327] width 333 height 702
click at [425, 161] on div "Template details Name 2025 Form 1040 Individual Income Tax Returns Description …" at bounding box center [285, 327] width 333 height 702
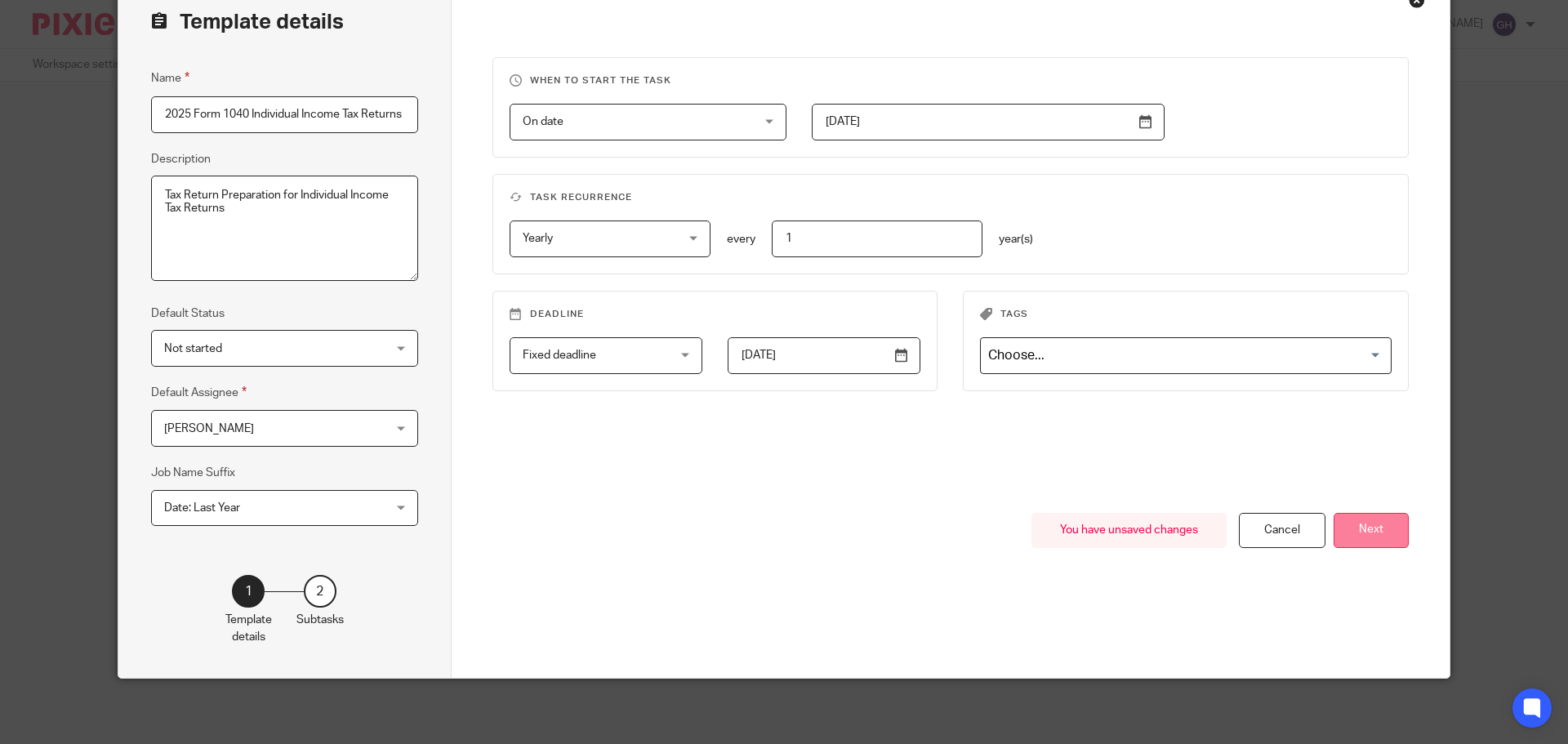
click at [1387, 526] on button "Next" at bounding box center [1372, 530] width 75 height 35
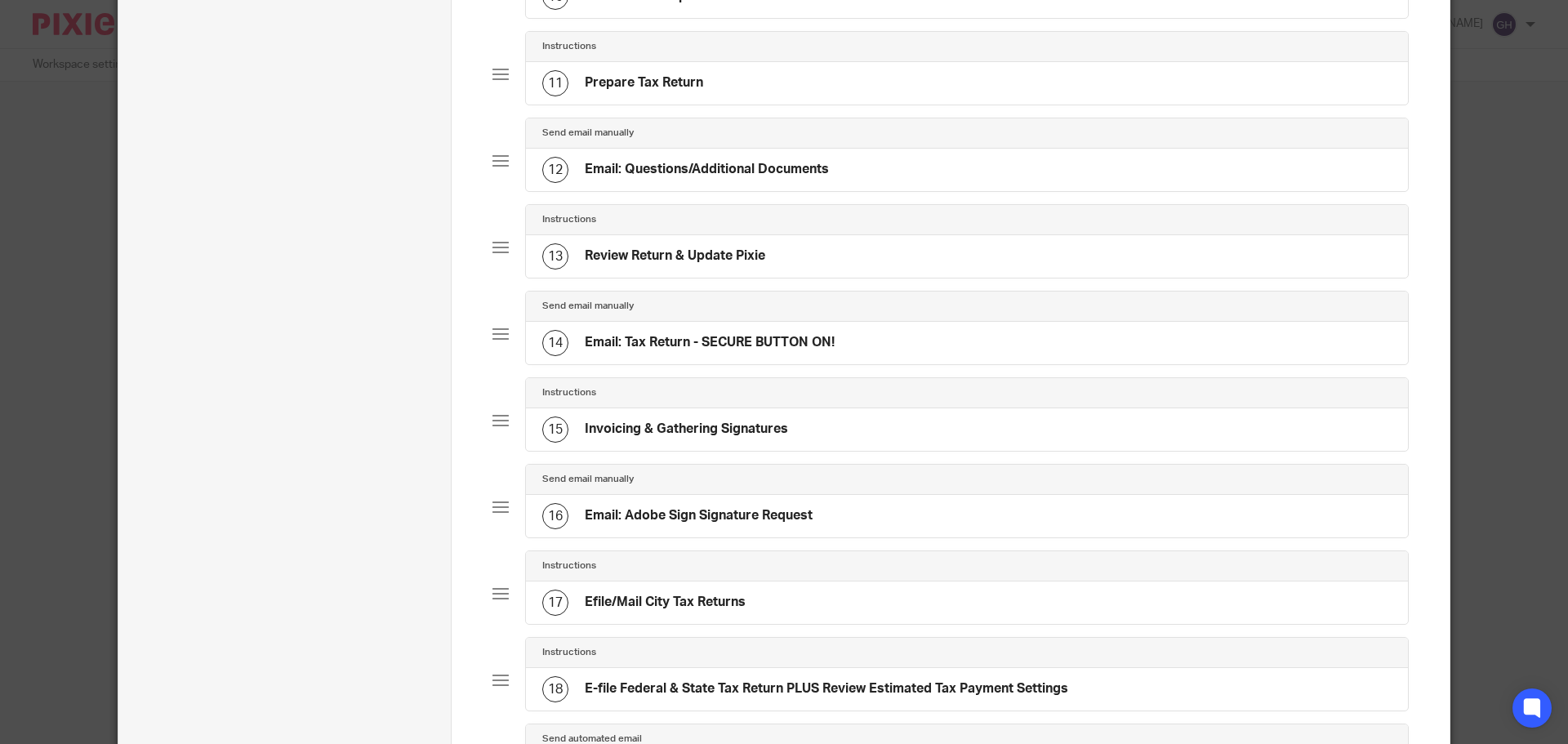
scroll to position [899, 0]
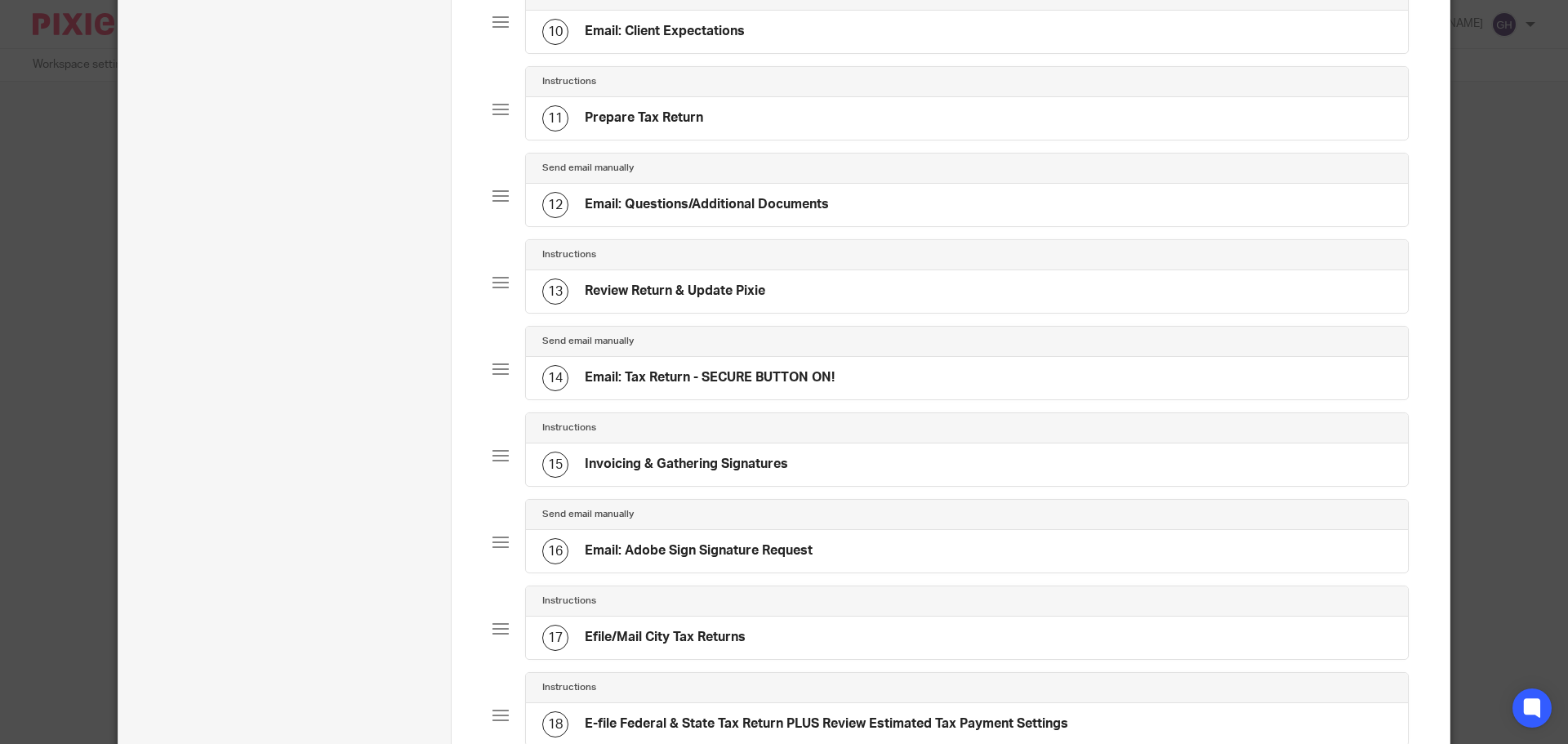
click at [675, 386] on h4 "Email: Tax Return - SECURE BUTTON ON!" at bounding box center [709, 378] width 250 height 17
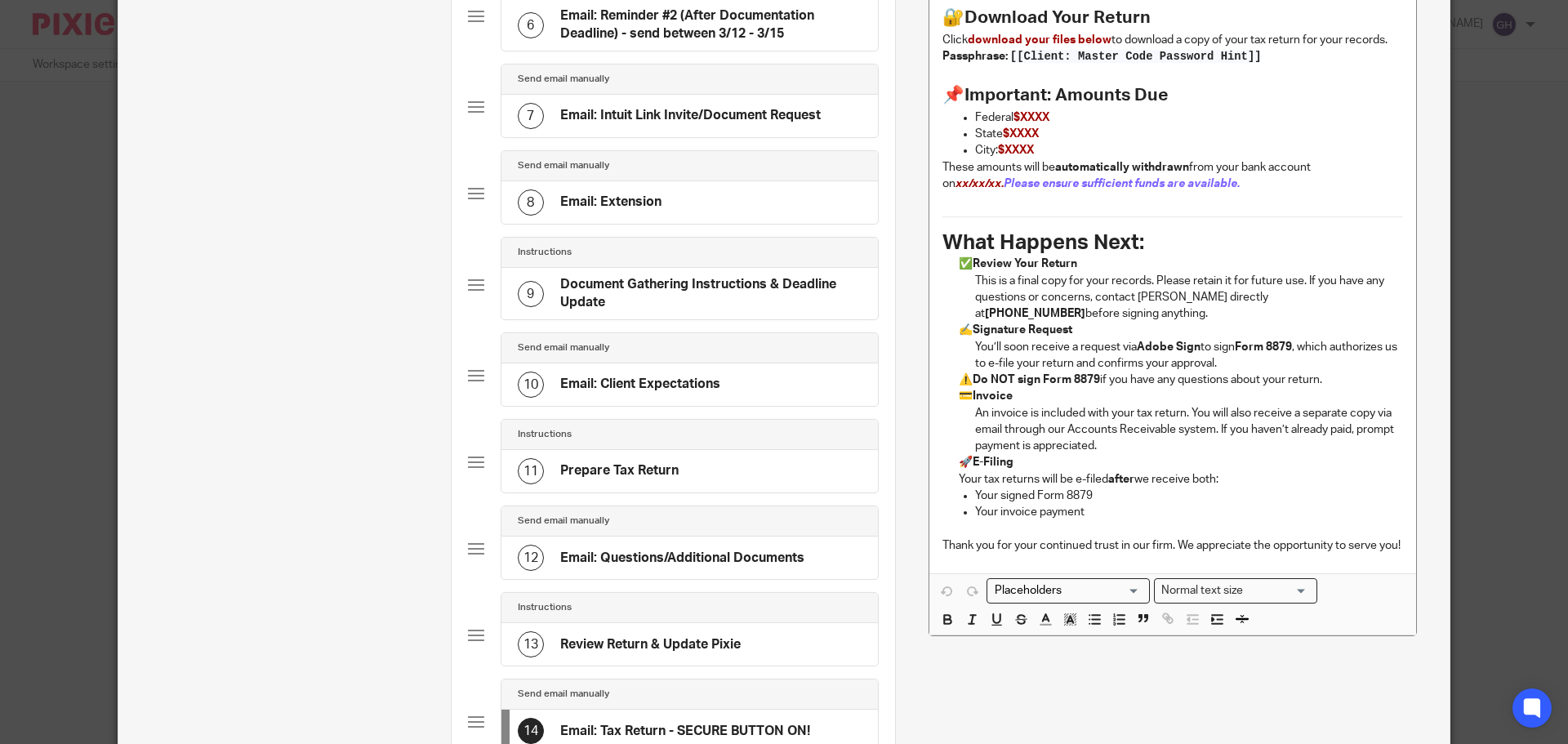
scroll to position [653, 0]
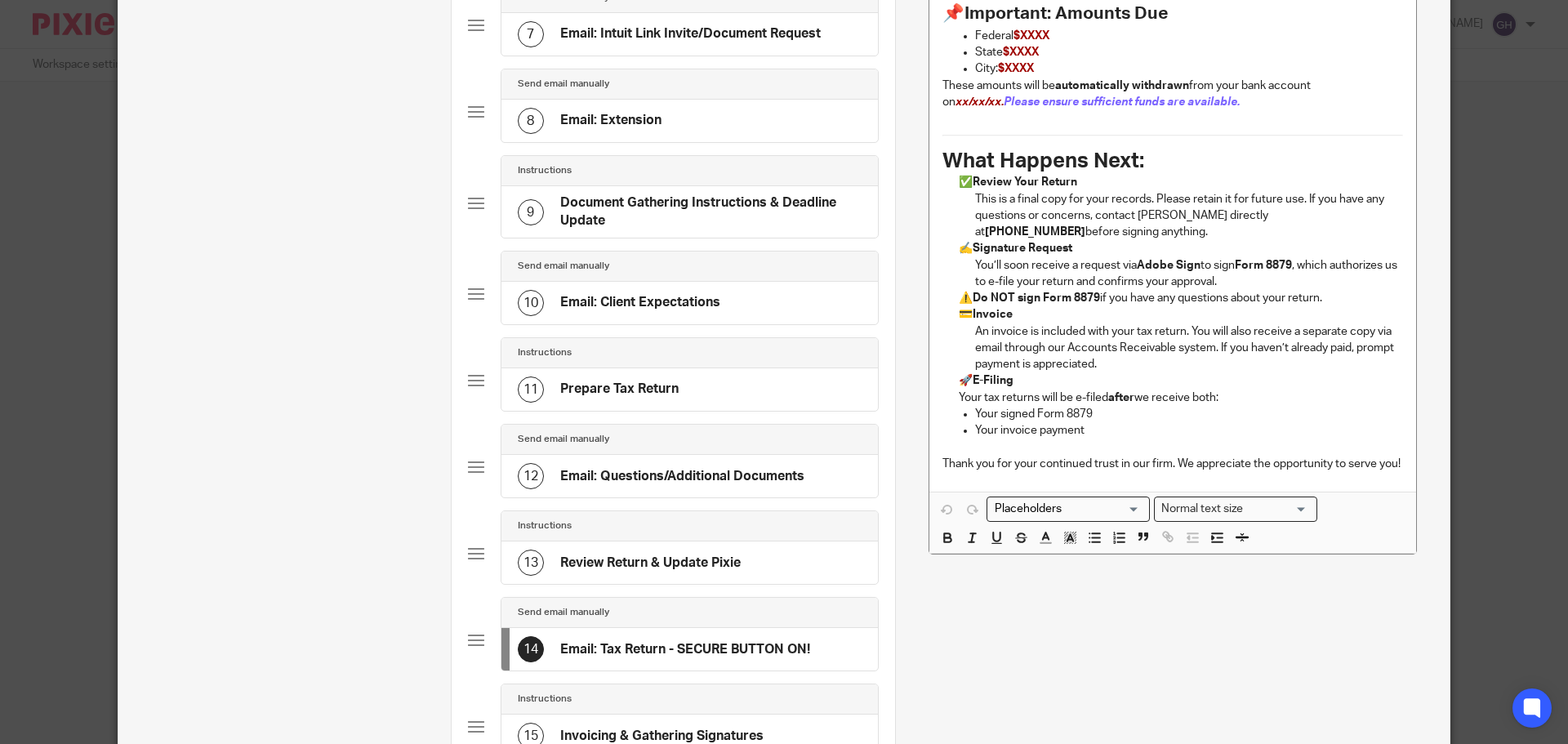
click at [664, 574] on div "13 Review Return & Update Pixie" at bounding box center [690, 563] width 377 height 43
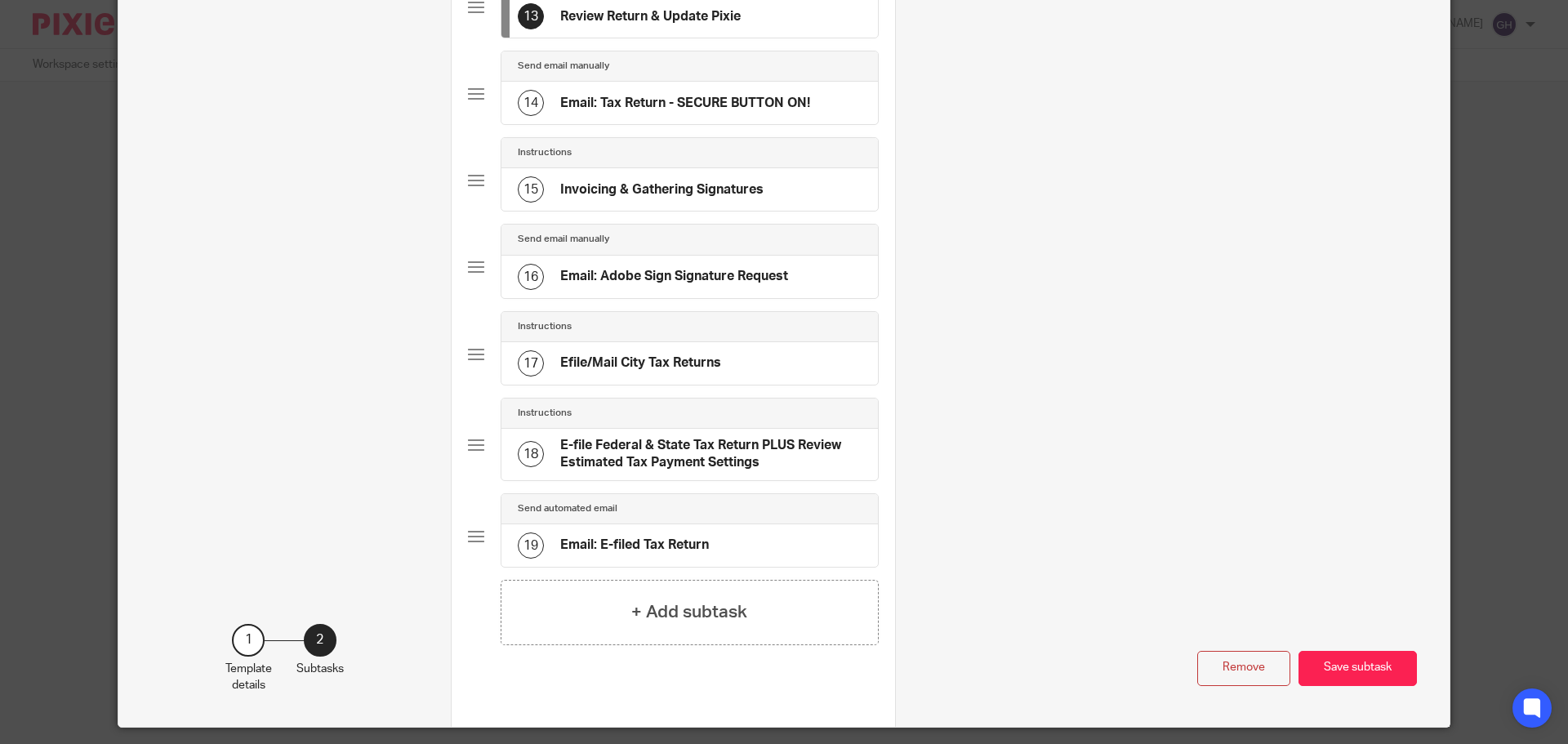
scroll to position [1225, 0]
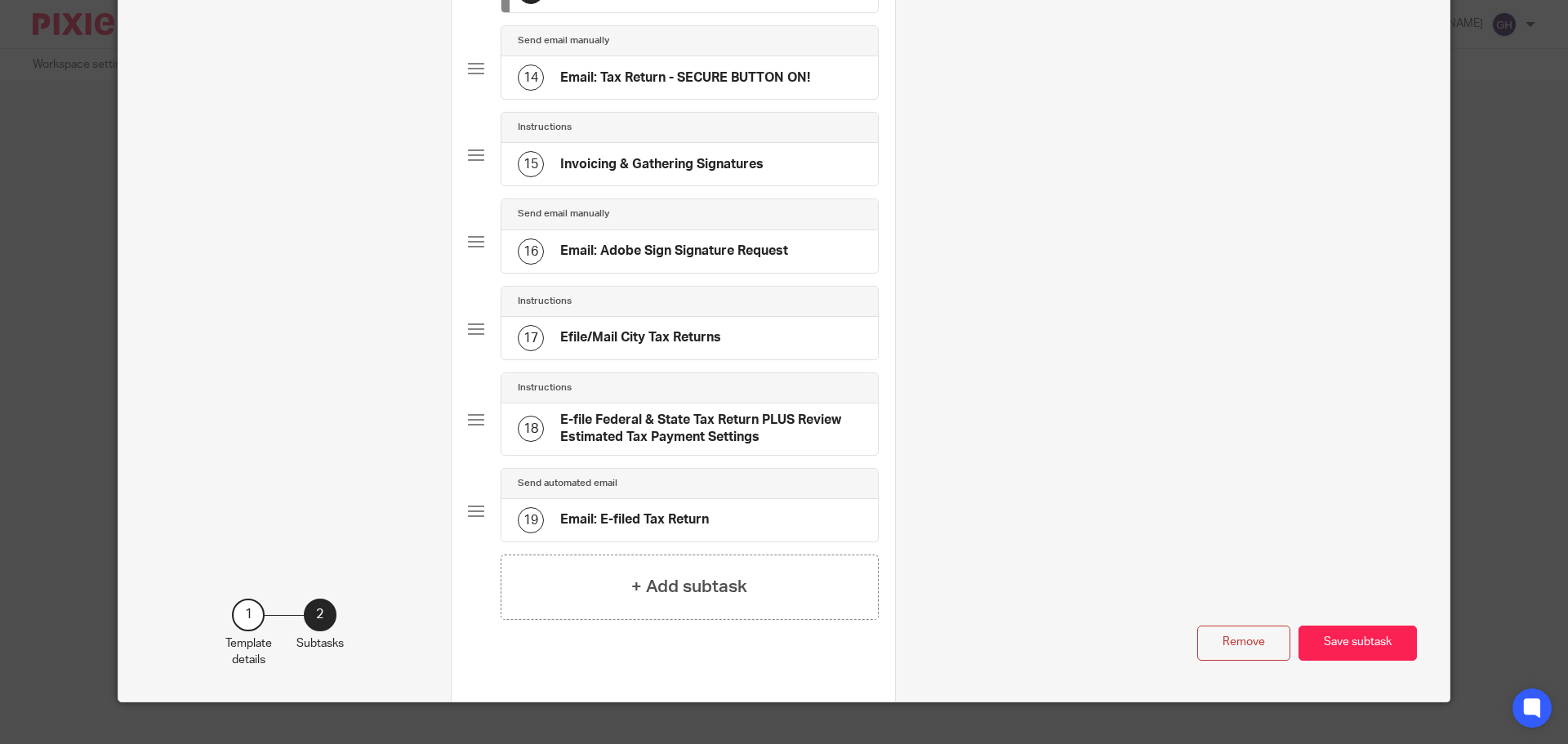
click at [706, 260] on h4 "Email: Adobe Sign Signature Request" at bounding box center [674, 251] width 228 height 17
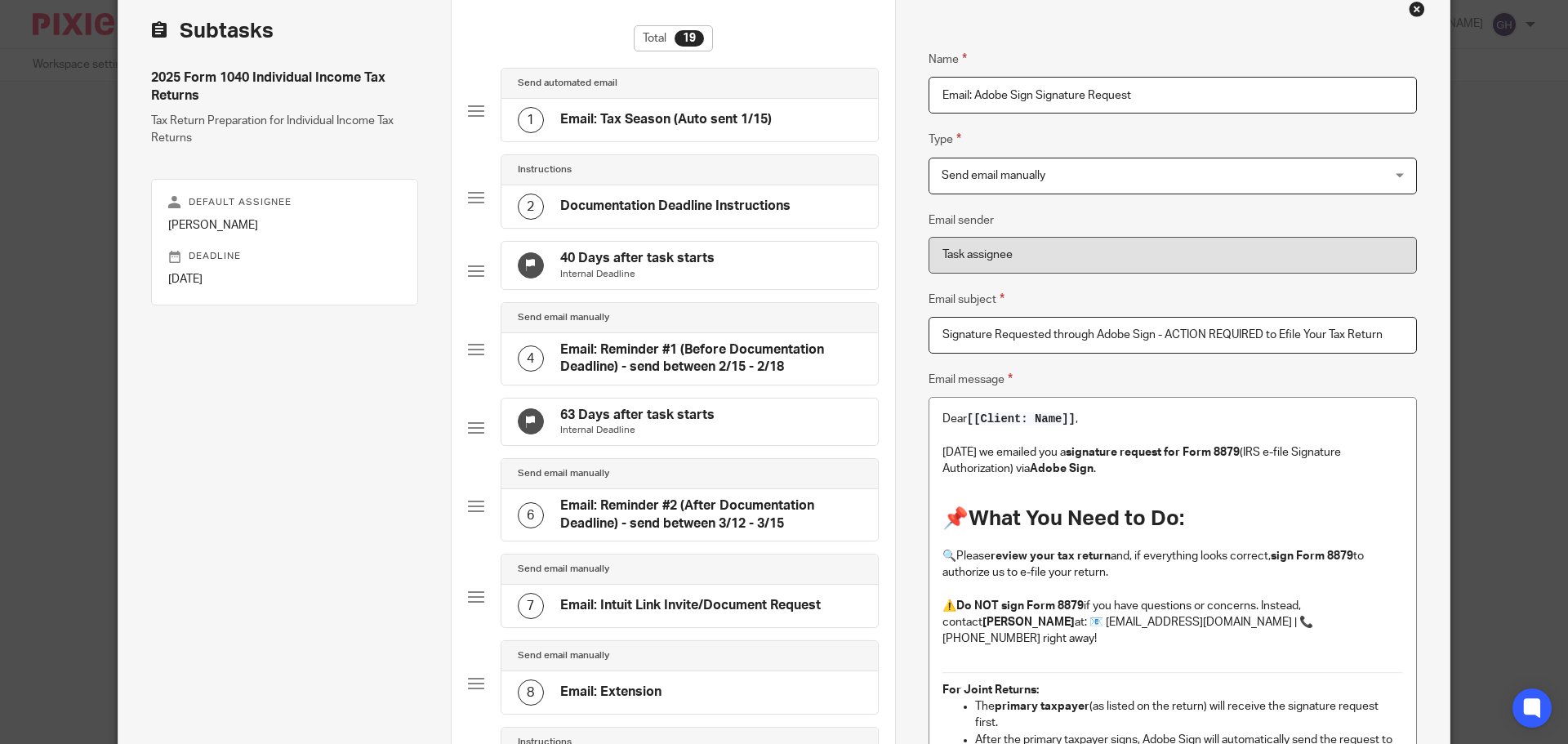
scroll to position [0, 0]
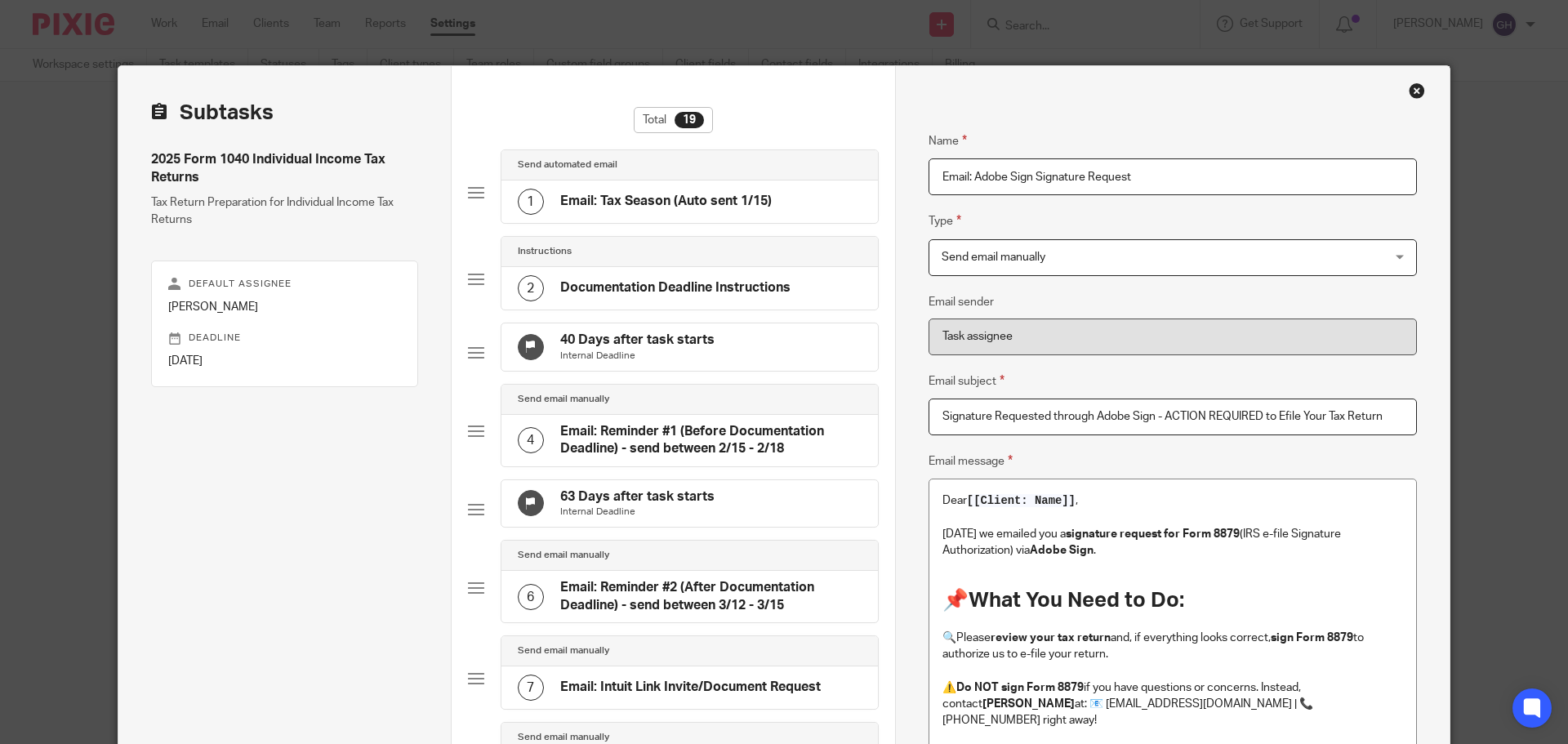
click at [1411, 91] on div "Close this dialog window" at bounding box center [1416, 90] width 16 height 16
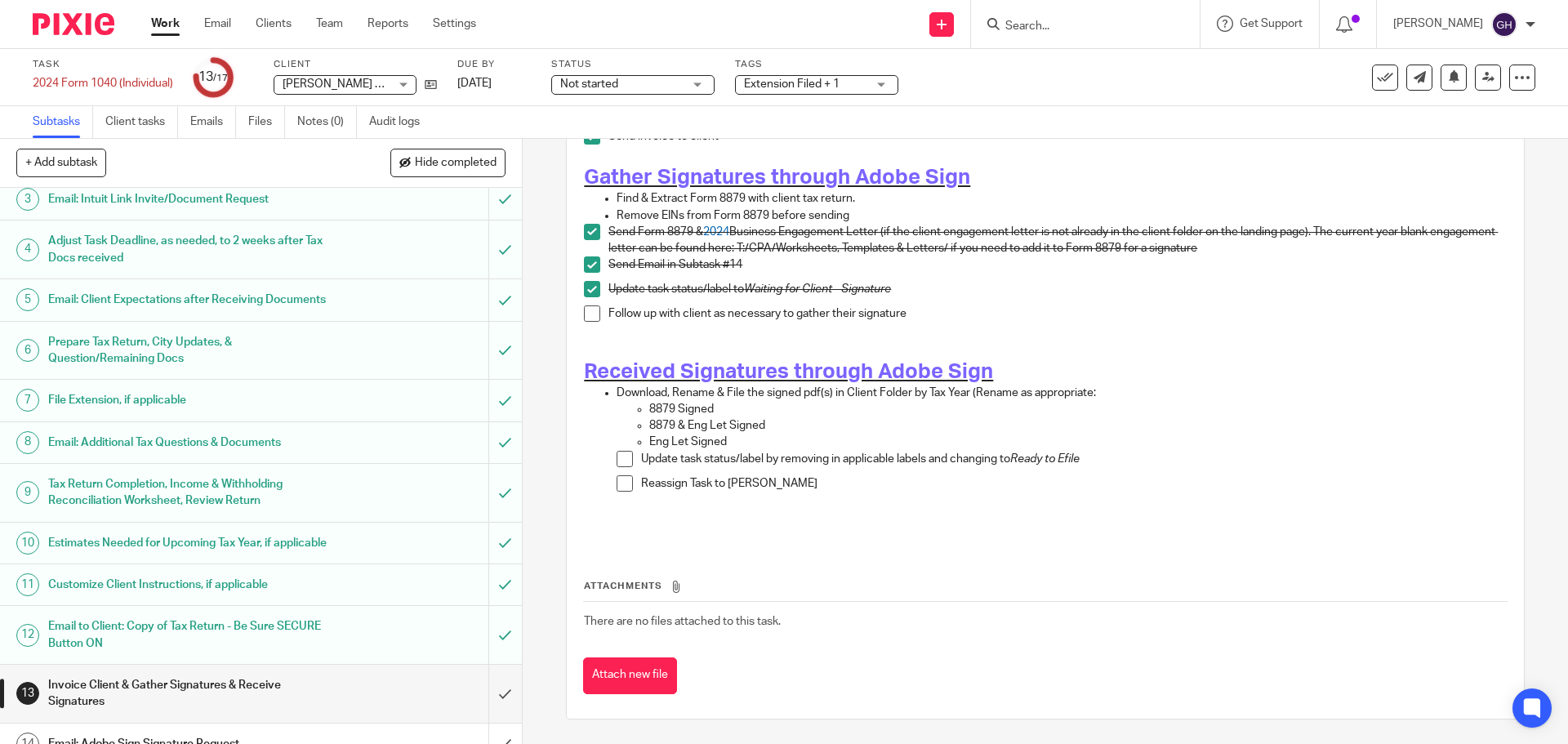
scroll to position [290, 0]
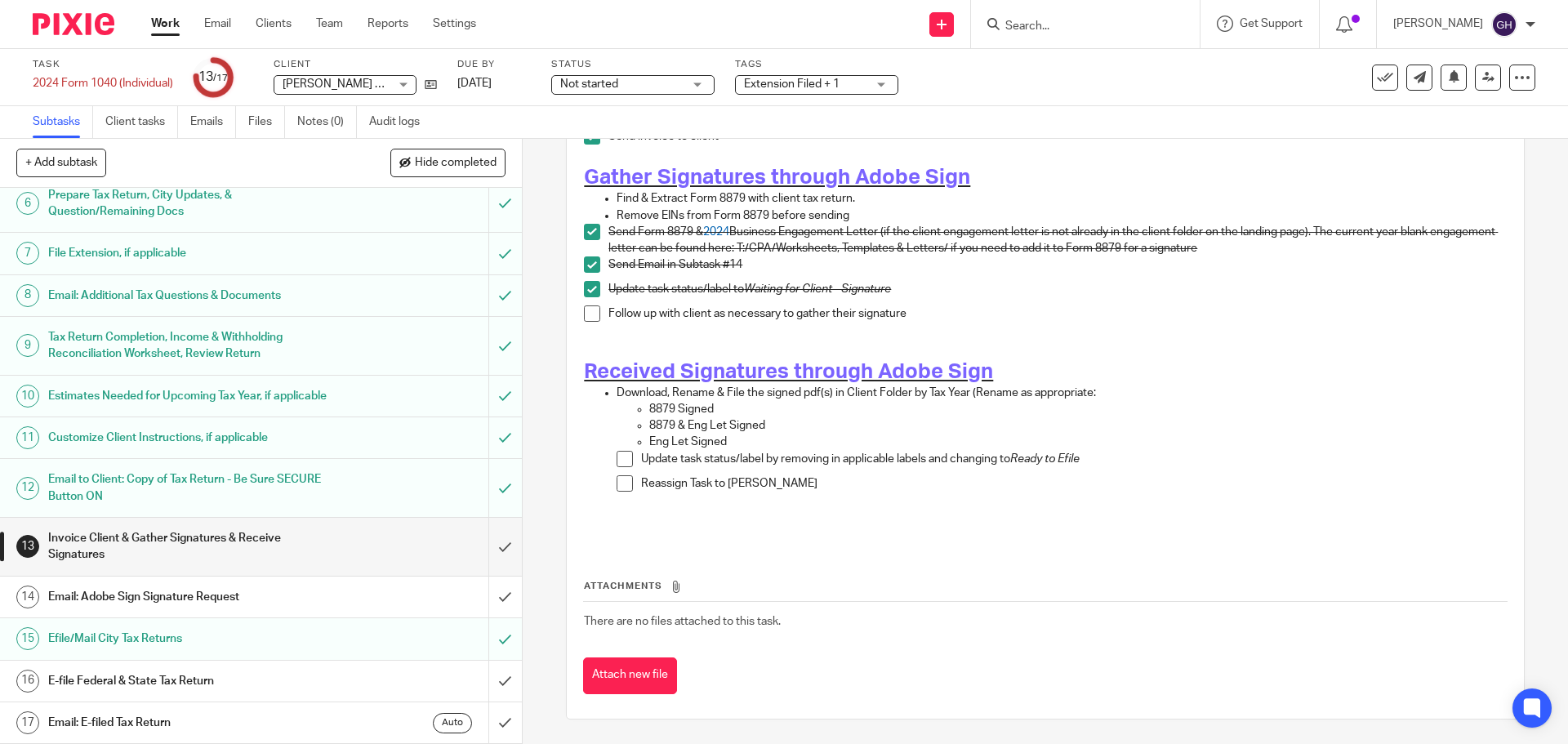
click at [245, 601] on h1 "Email: Adobe Sign Signature Request" at bounding box center [189, 596] width 283 height 24
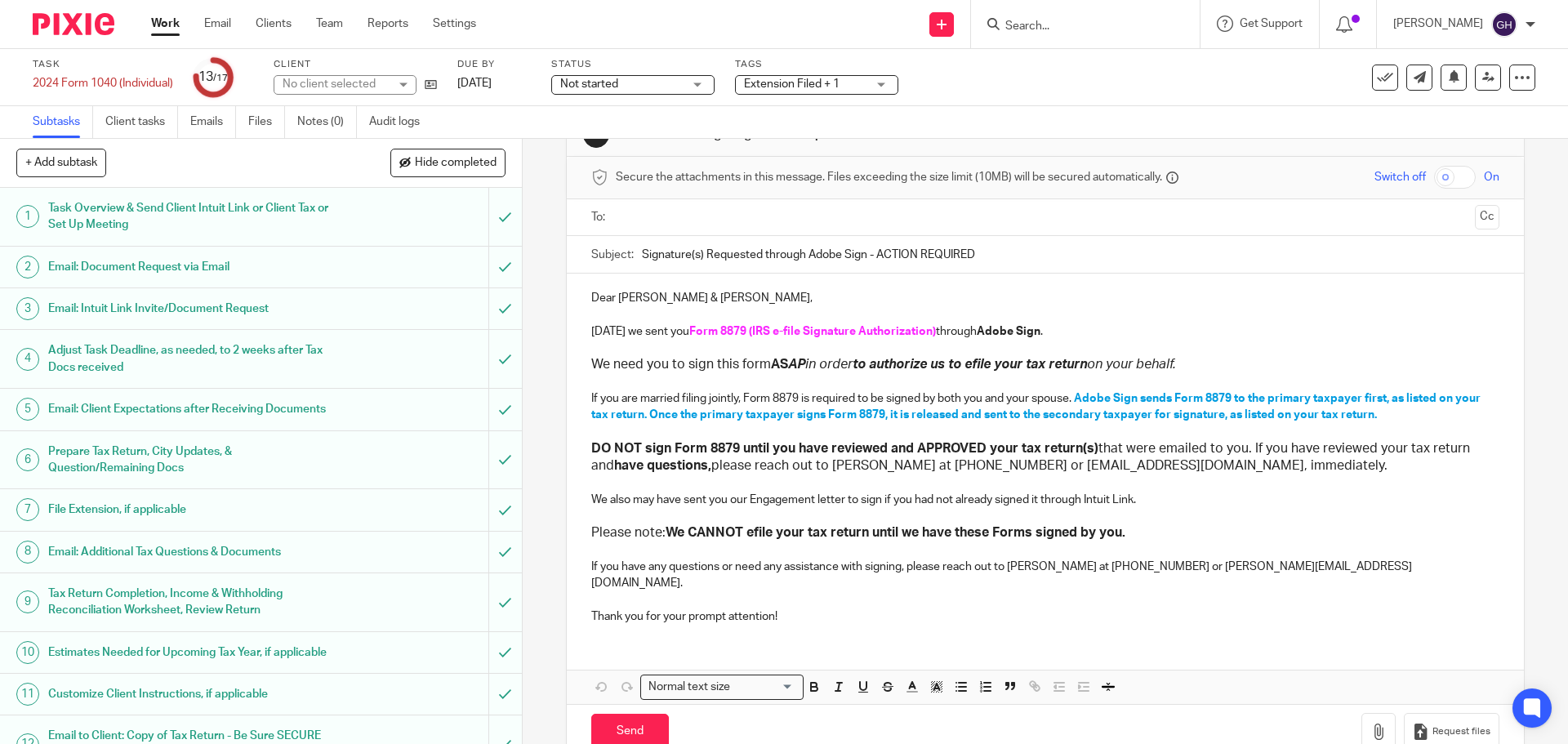
scroll to position [73, 0]
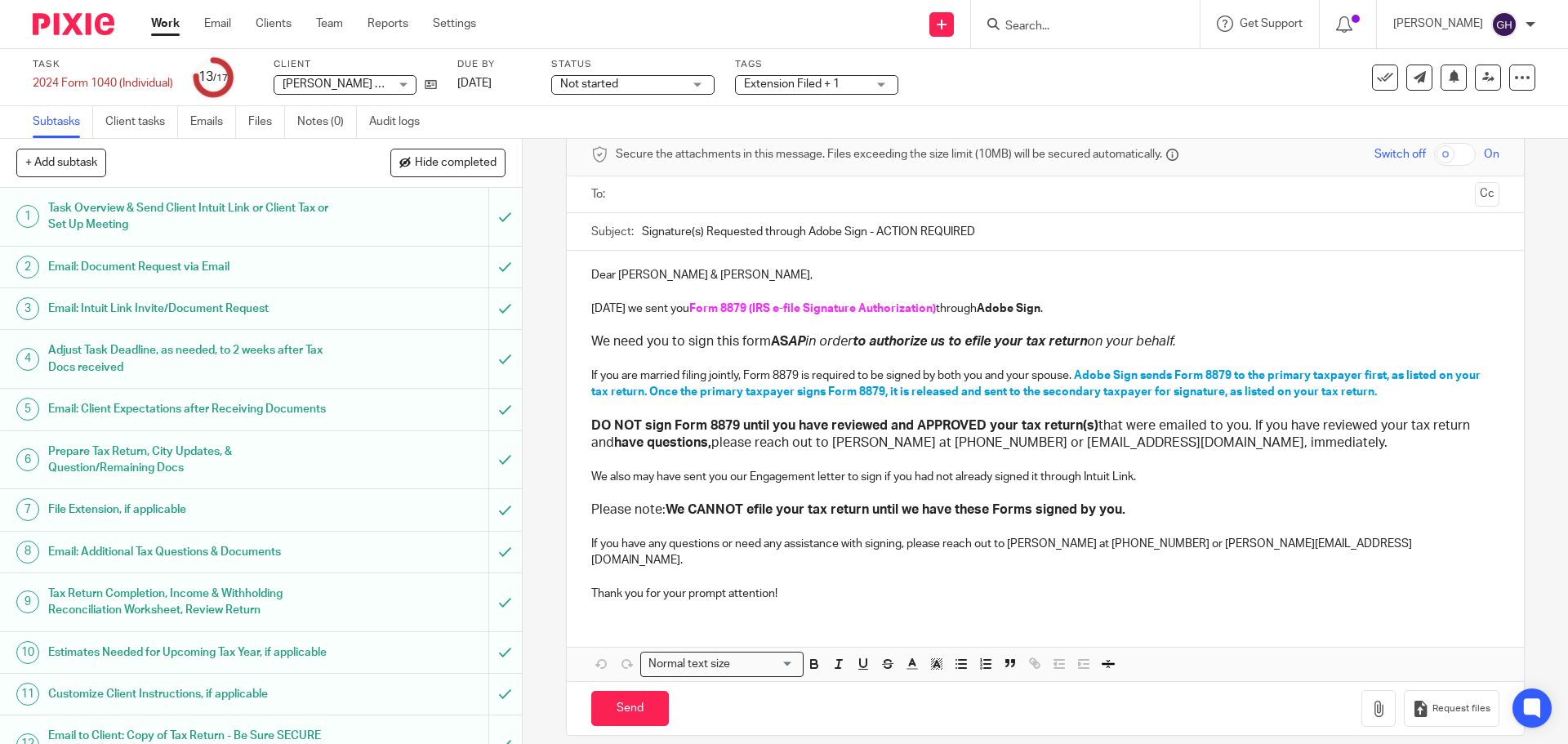
click at [1021, 544] on p "If you have any questions or need any assistance with signing, please reach out…" at bounding box center [1044, 553] width 907 height 34
drag, startPoint x: 1059, startPoint y: 547, endPoint x: 1133, endPoint y: 547, distance: 74.0
click at [1133, 547] on p "If you have any questions or need any assistance with signing, please reach out…" at bounding box center [1044, 553] width 907 height 34
click at [1160, 546] on p "If you have any questions or need any assistance with signing, please reach out…" at bounding box center [1044, 553] width 907 height 34
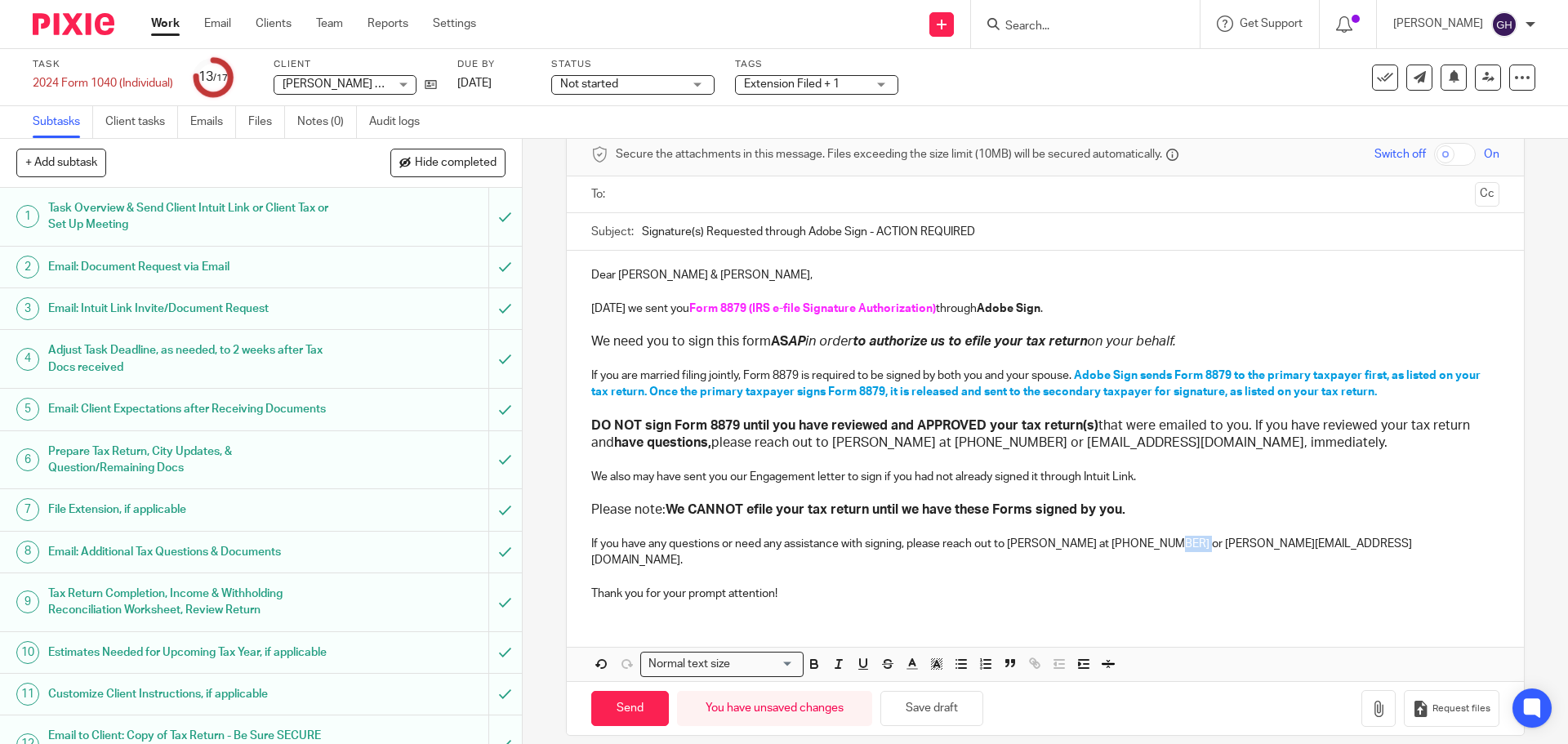
click at [1160, 546] on p "If you have any questions or need any assistance with signing, please reach out…" at bounding box center [1044, 553] width 907 height 34
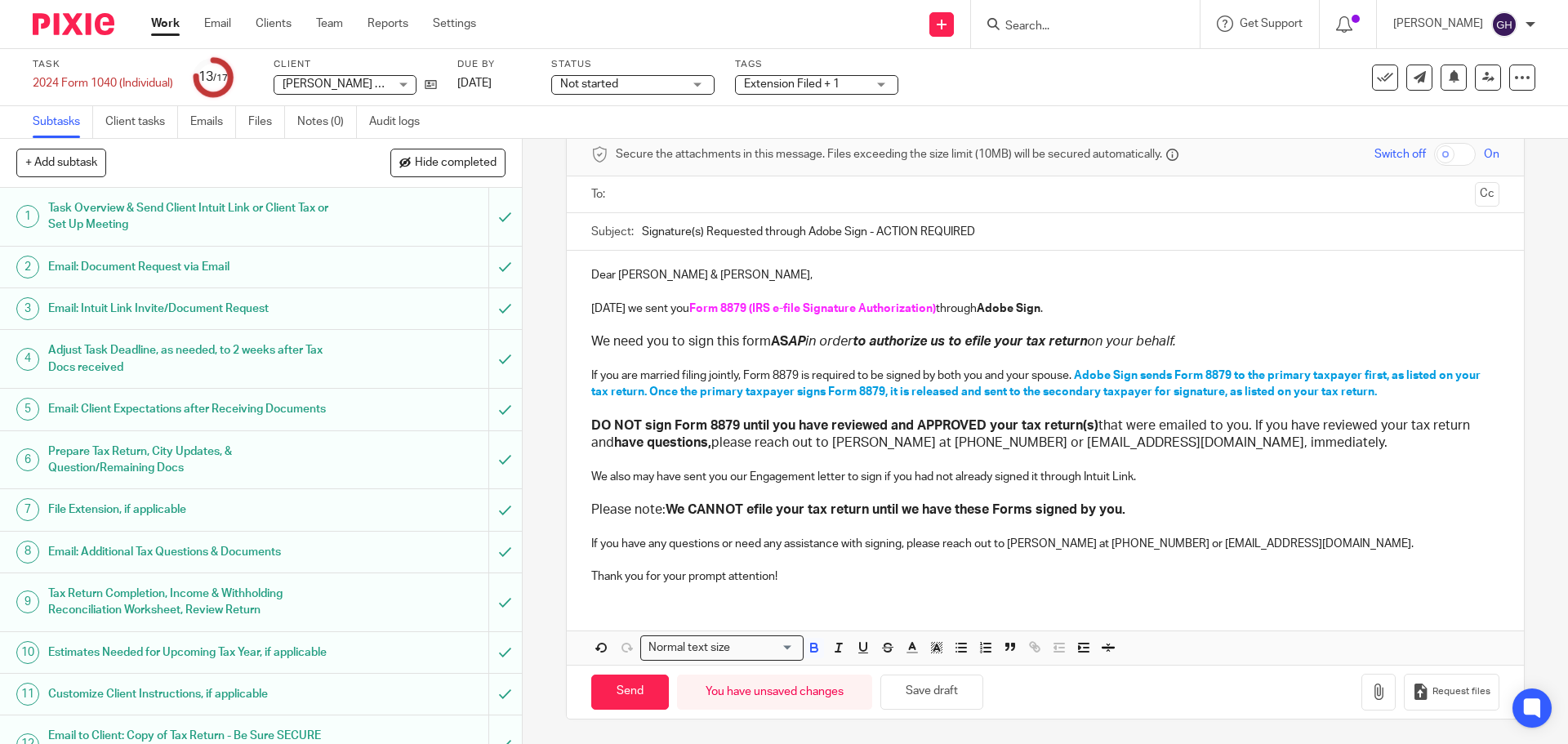
click at [991, 306] on strong "Adobe Sign" at bounding box center [1009, 309] width 64 height 12
click at [992, 306] on strong "Adobe Sign" at bounding box center [1009, 309] width 64 height 12
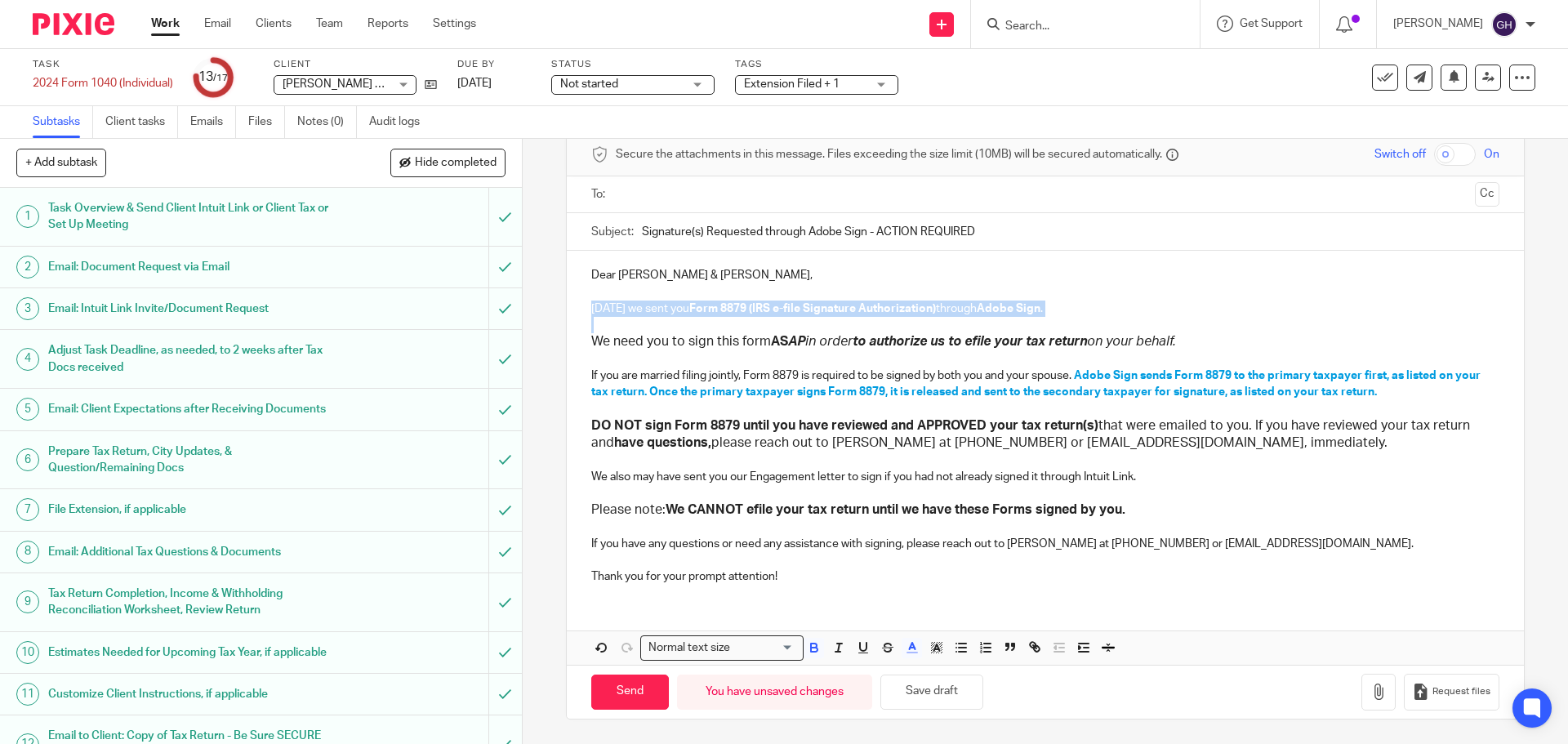
click at [992, 306] on strong "Adobe Sign" at bounding box center [1009, 309] width 64 height 12
click at [1005, 314] on strong "Adobe Sign" at bounding box center [1009, 309] width 64 height 12
click at [1009, 311] on strong "Adobe Sign" at bounding box center [1009, 309] width 64 height 12
drag, startPoint x: 1012, startPoint y: 304, endPoint x: 976, endPoint y: 308, distance: 36.2
click at [977, 308] on strong "Adobe Sign" at bounding box center [1009, 309] width 64 height 12
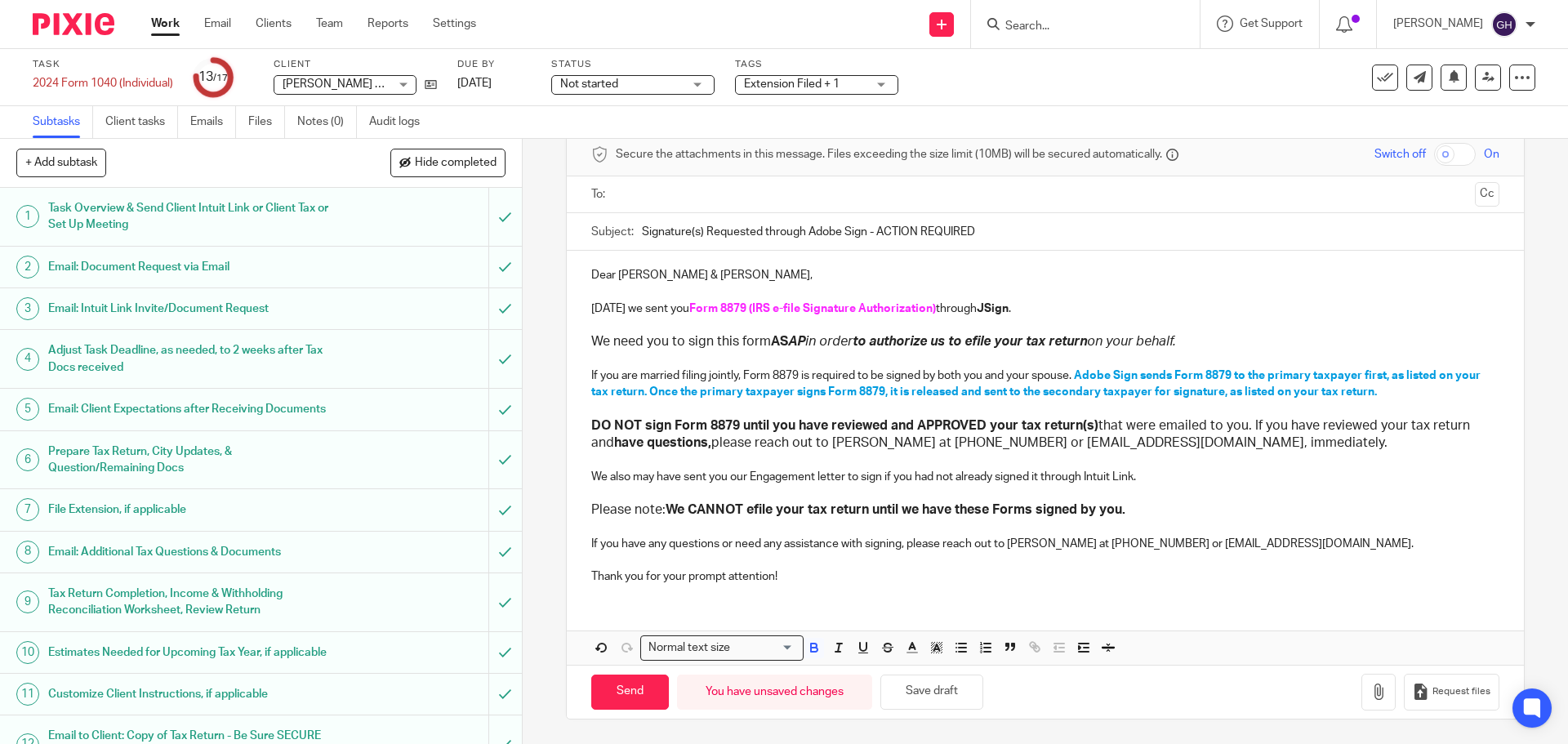
click at [1099, 372] on span "Adobe Sign sends Form 8879 to the primary taxpayer first, as listed on your tax…" at bounding box center [1037, 384] width 892 height 28
click at [1242, 446] on h3 "DO NOT sign Form 8879 until you have reviewed and APPROVED your tax return(s) t…" at bounding box center [1044, 435] width 907 height 35
drag, startPoint x: 1077, startPoint y: 372, endPoint x: 1356, endPoint y: 405, distance: 280.9
click at [1356, 405] on div "Dear Corey & Amy Finkler, Today we sent you Form 8879 (IRS e-file Signature Aut…" at bounding box center [1045, 424] width 956 height 346
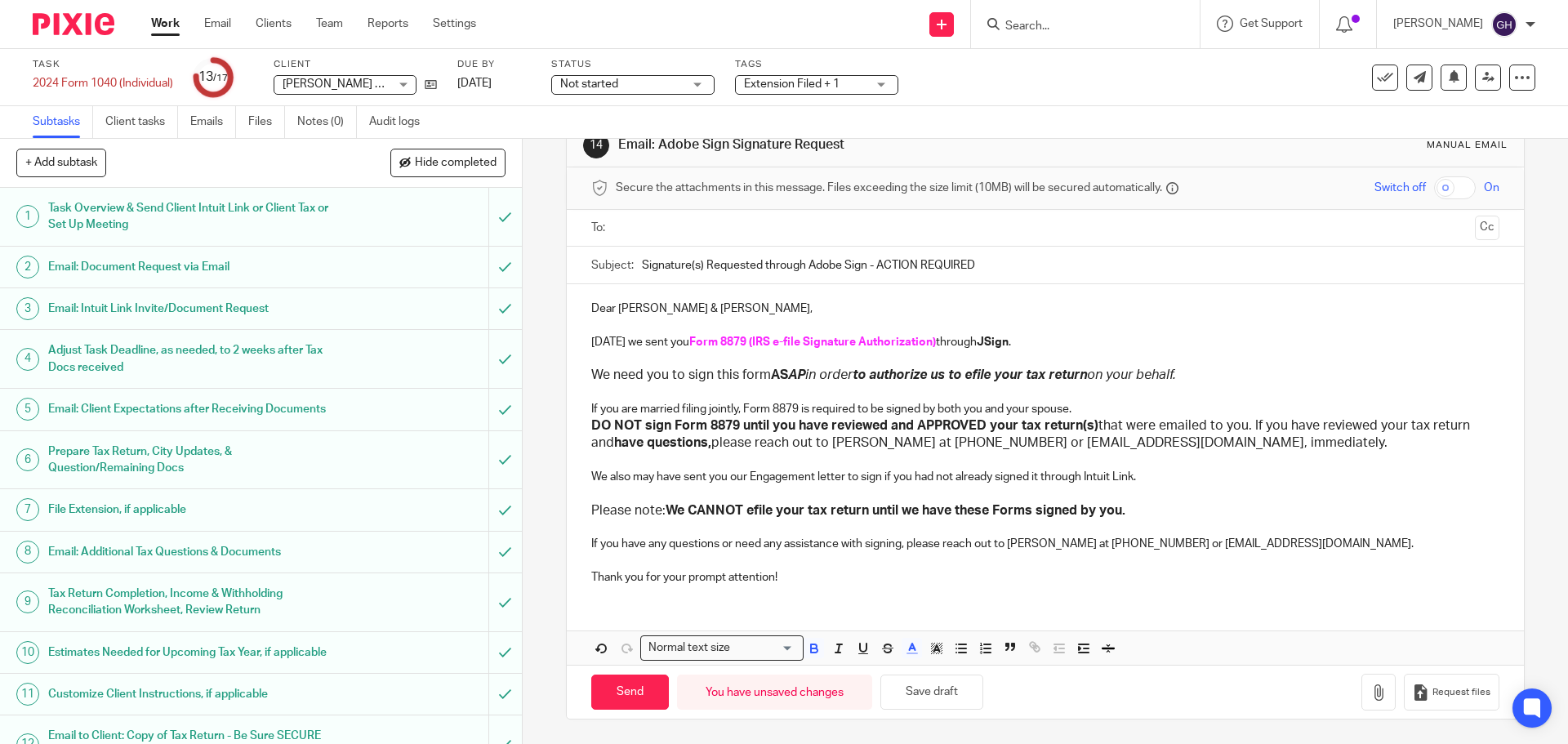
scroll to position [56, 0]
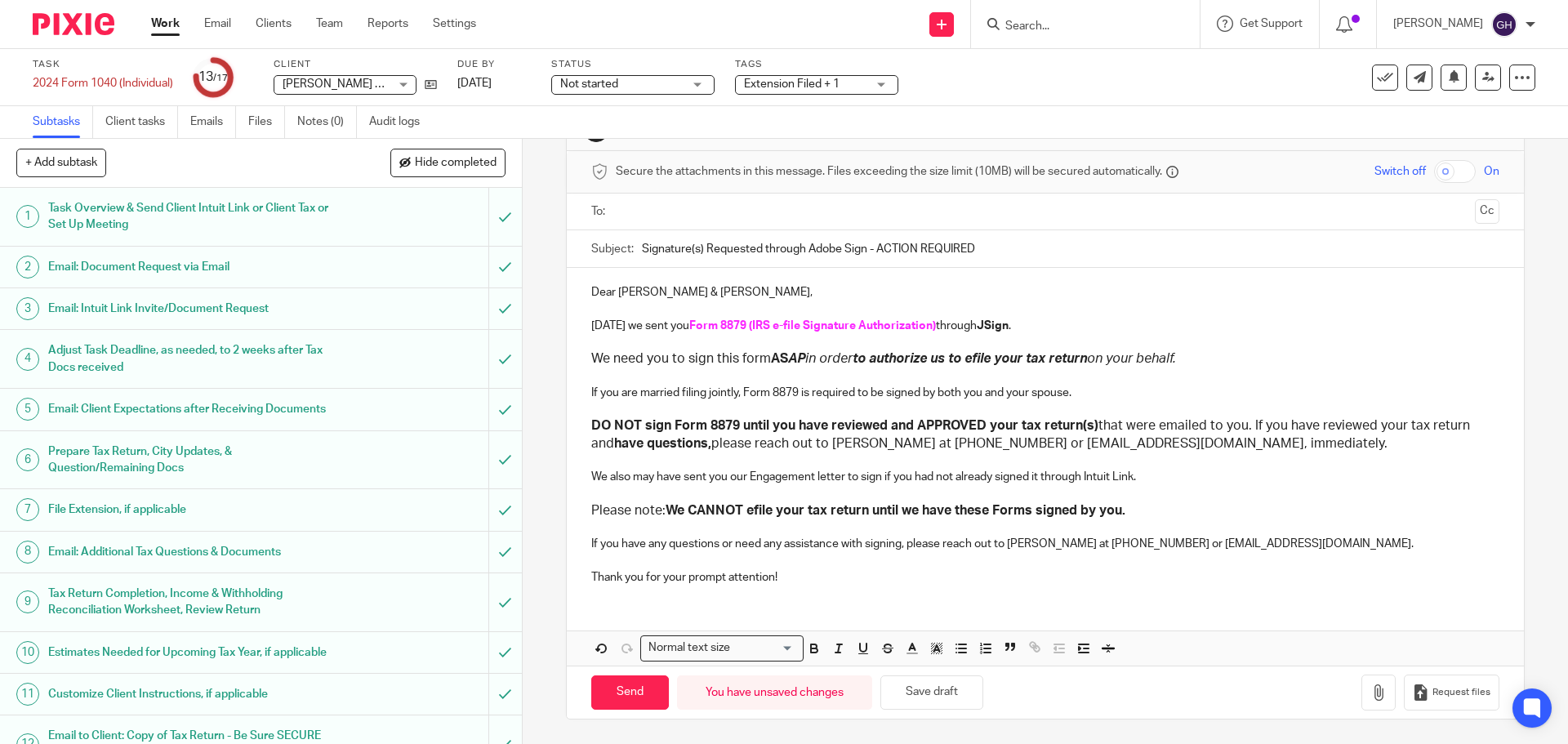
click at [765, 436] on h3 "DO NOT sign Form 8879 until you have reviewed and APPROVED your tax return(s) t…" at bounding box center [1044, 435] width 907 height 35
click at [627, 696] on input "Send" at bounding box center [630, 693] width 77 height 35
click at [719, 211] on input "text" at bounding box center [1044, 212] width 846 height 18
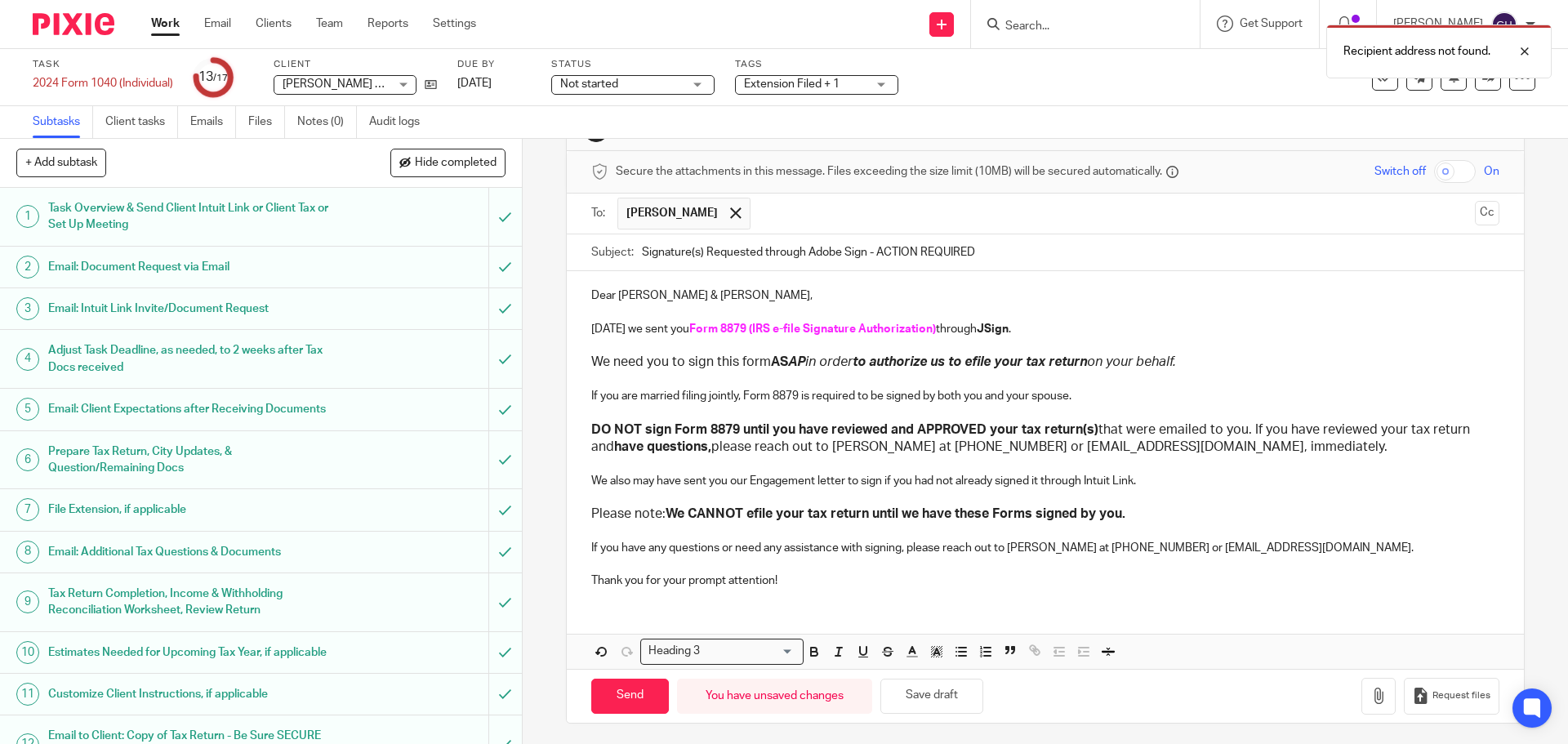
click at [758, 222] on input "text" at bounding box center [1113, 214] width 710 height 32
click at [631, 696] on input "Send" at bounding box center [630, 697] width 77 height 35
type input "Sent"
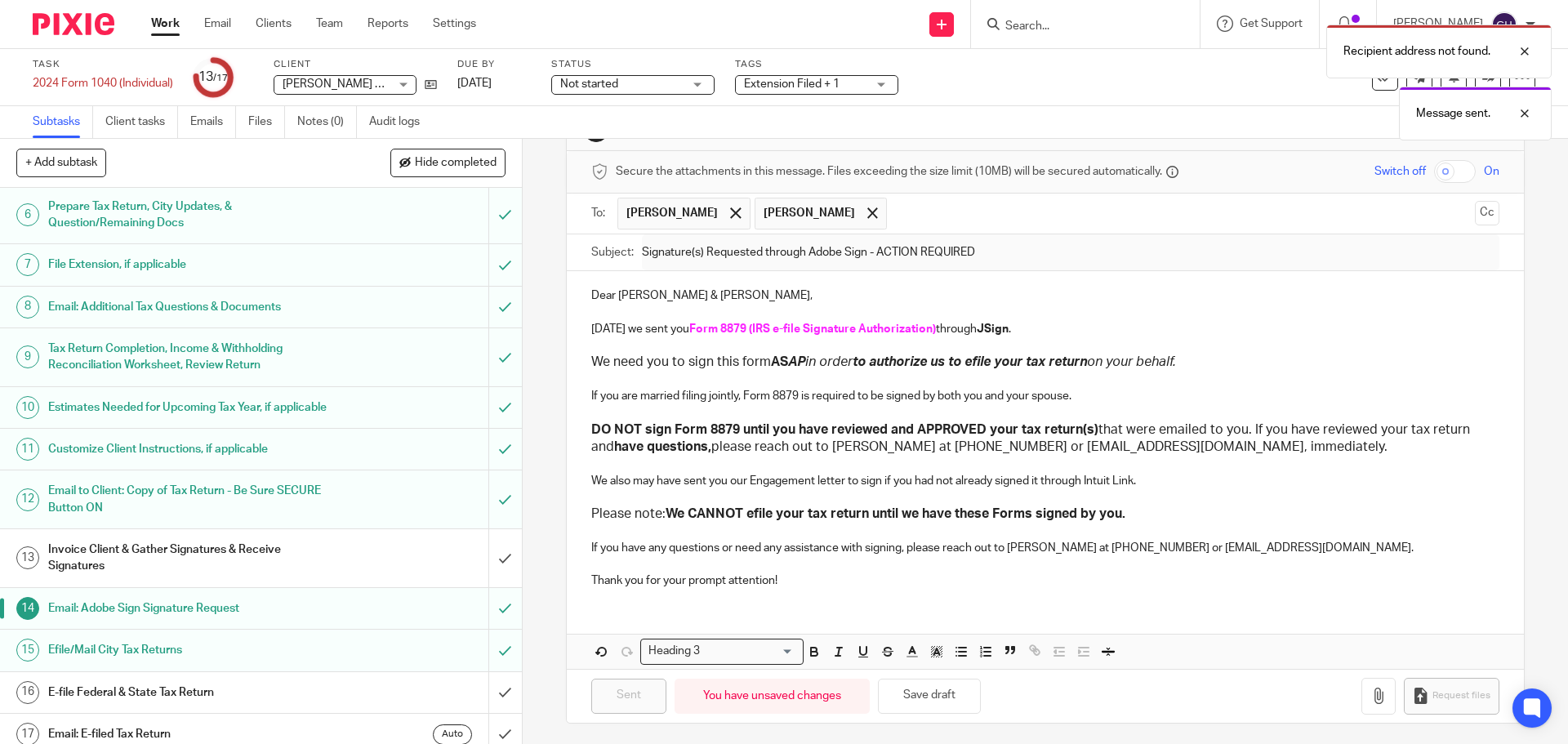
scroll to position [290, 0]
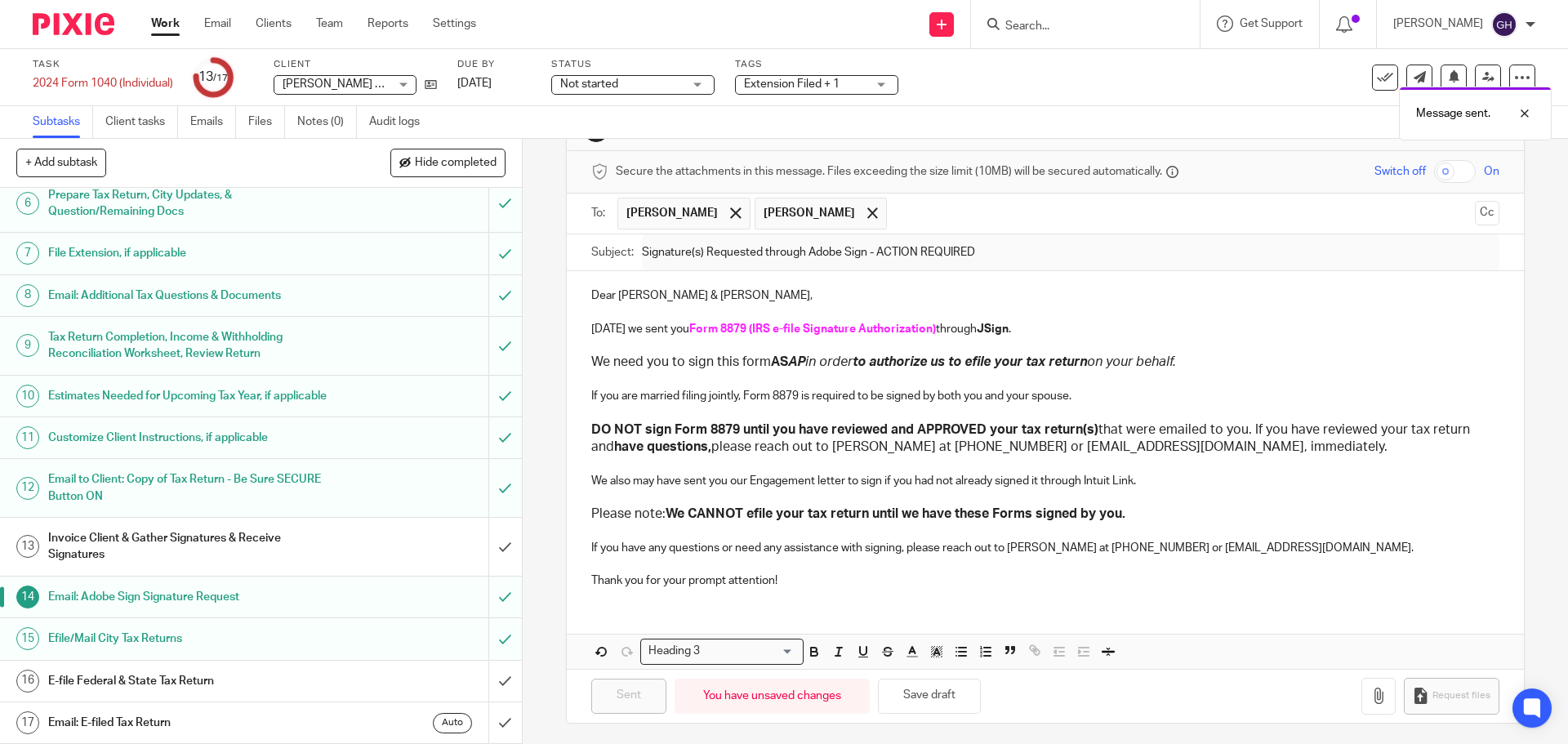
click at [230, 534] on h1 "Invoice Client & Gather Signatures & Receive Signatures" at bounding box center [189, 546] width 283 height 42
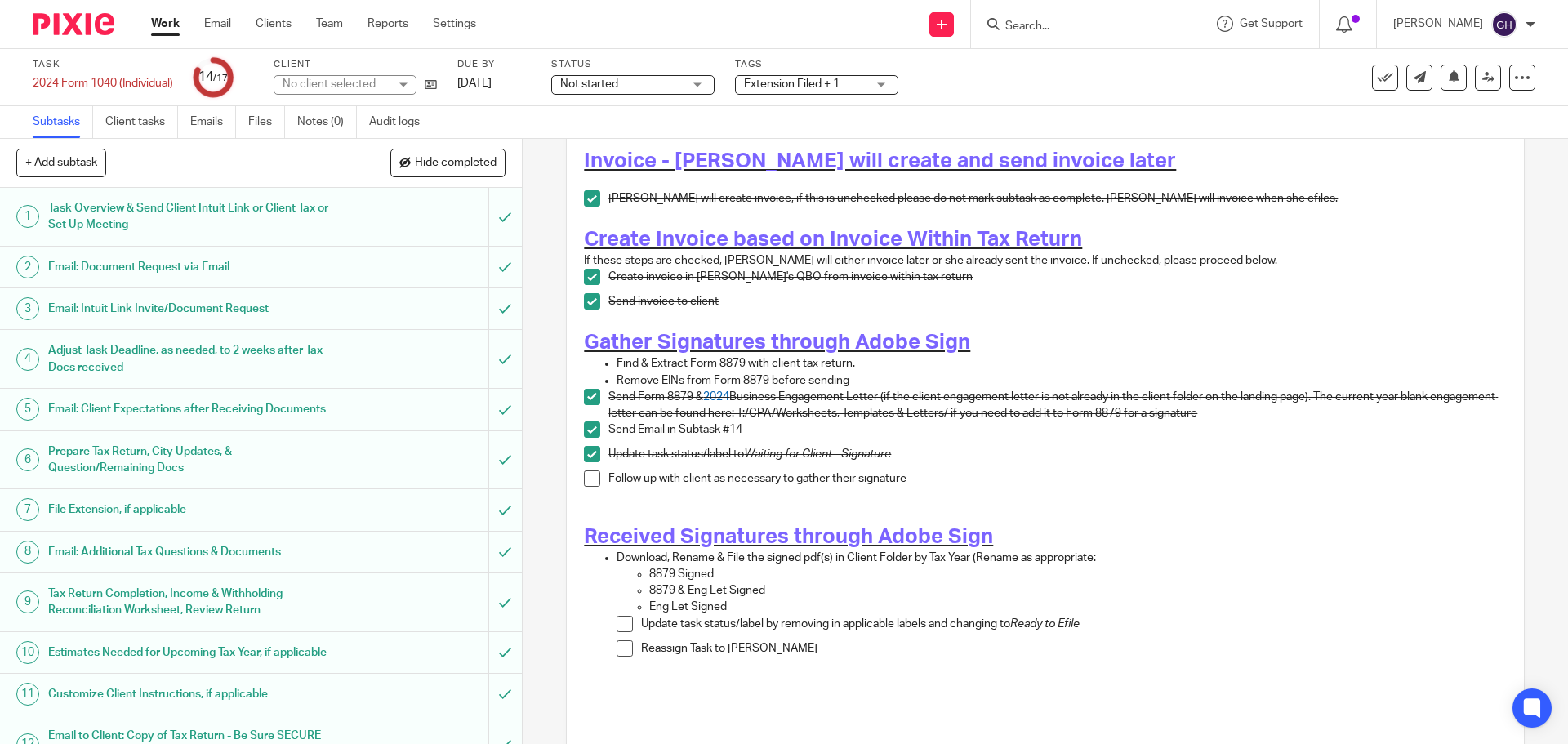
scroll to position [304, 0]
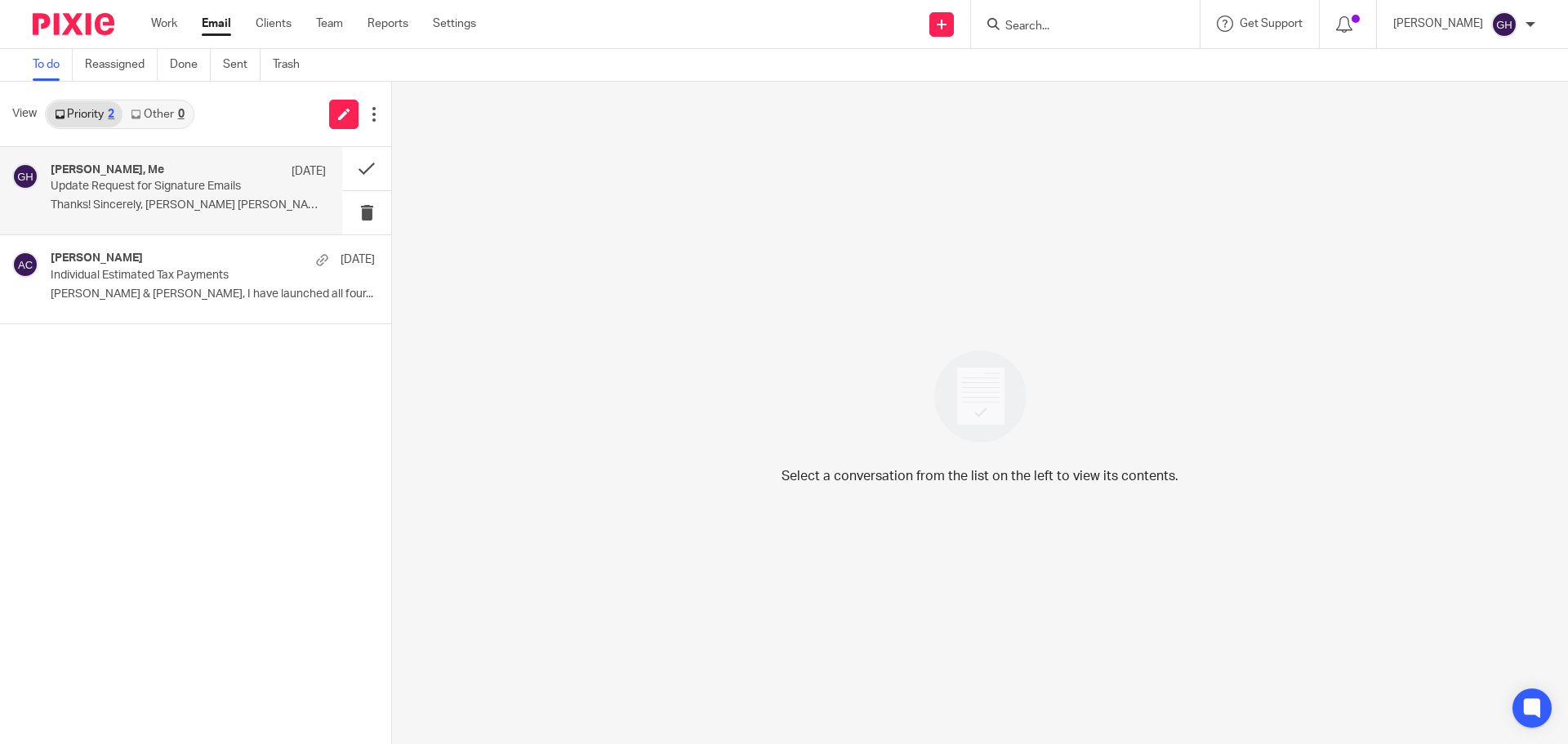
click at [152, 176] on h4 "[PERSON_NAME], Me" at bounding box center [107, 170] width 114 height 14
